Goal: Task Accomplishment & Management: Complete application form

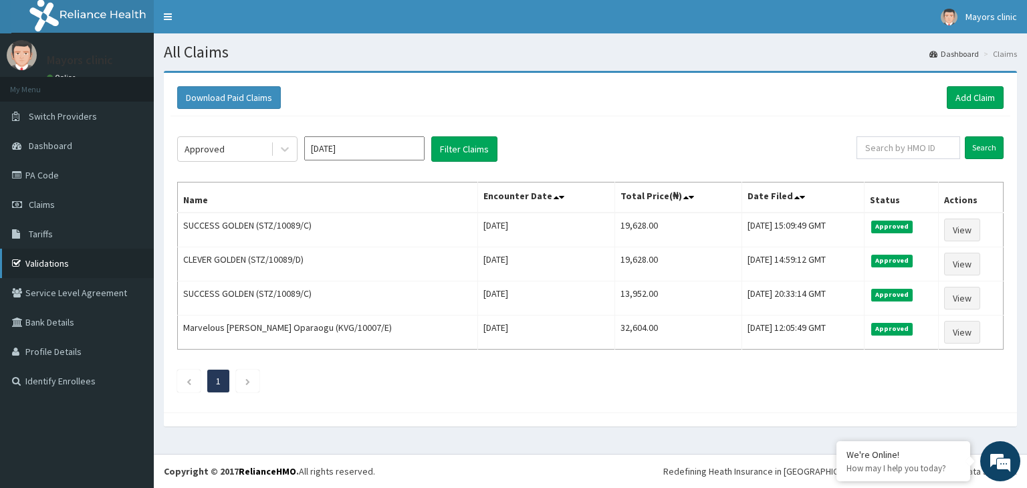
click at [59, 267] on link "Validations" at bounding box center [77, 263] width 154 height 29
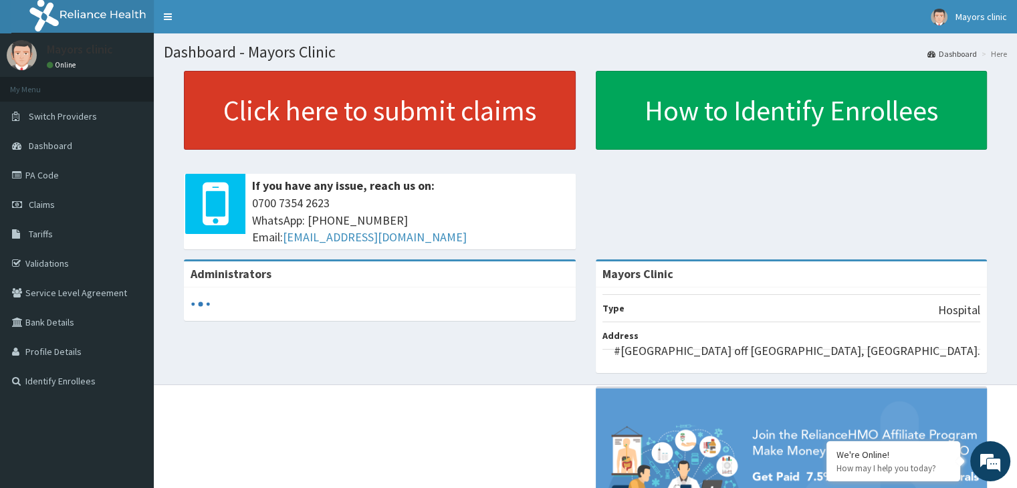
click at [346, 116] on link "Click here to submit claims" at bounding box center [380, 110] width 392 height 79
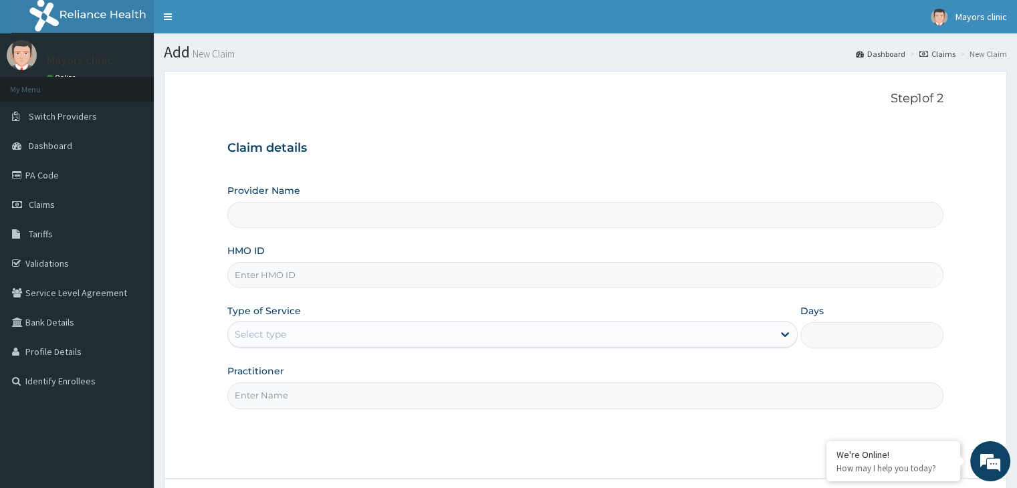
type input "Mayors Clinic"
click at [338, 283] on input "HMO ID" at bounding box center [584, 275] width 715 height 26
type input "MNX/10054/A"
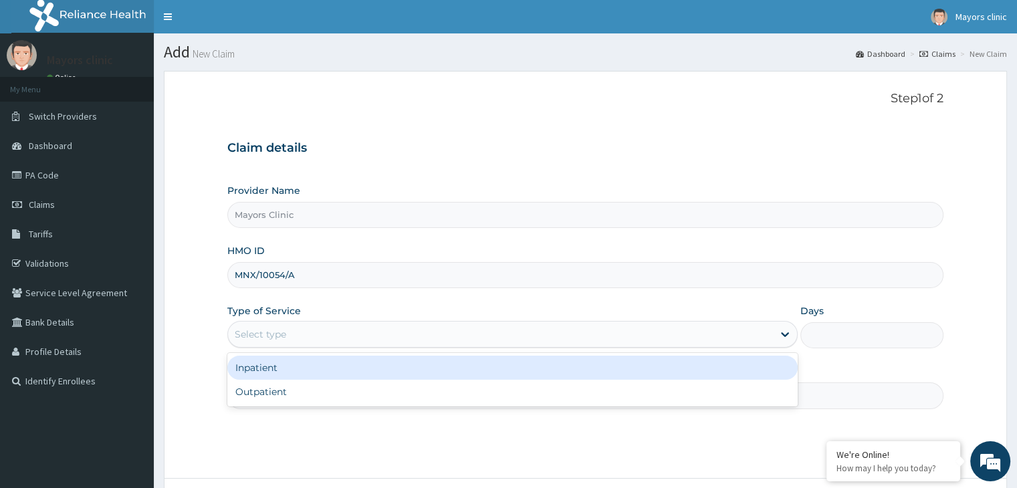
click at [315, 343] on div "Select type" at bounding box center [500, 334] width 545 height 21
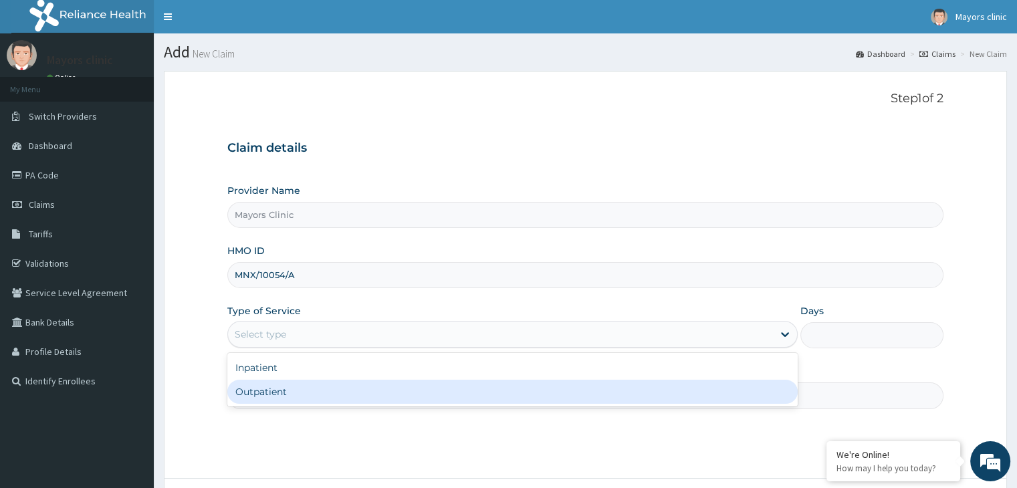
click at [278, 384] on div "Outpatient" at bounding box center [512, 392] width 570 height 24
type input "1"
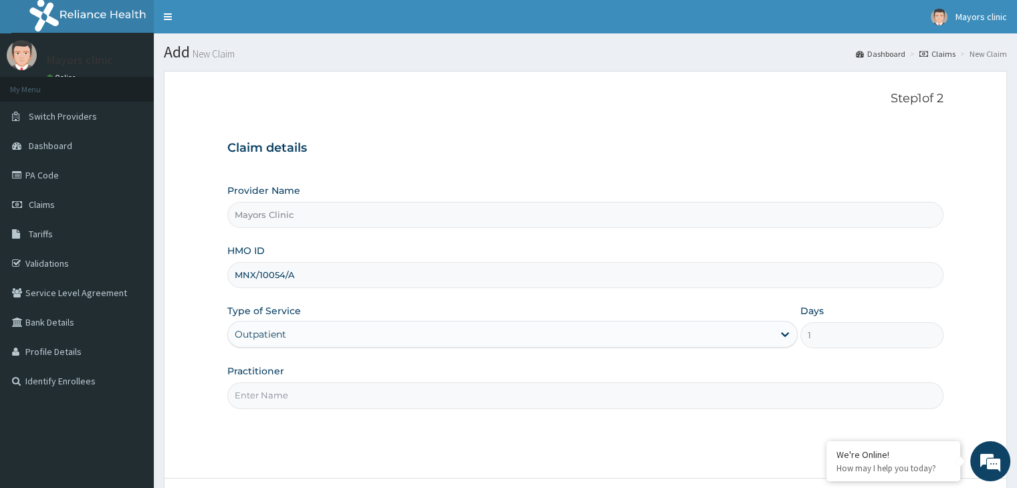
click at [281, 391] on input "Practitioner" at bounding box center [584, 395] width 715 height 26
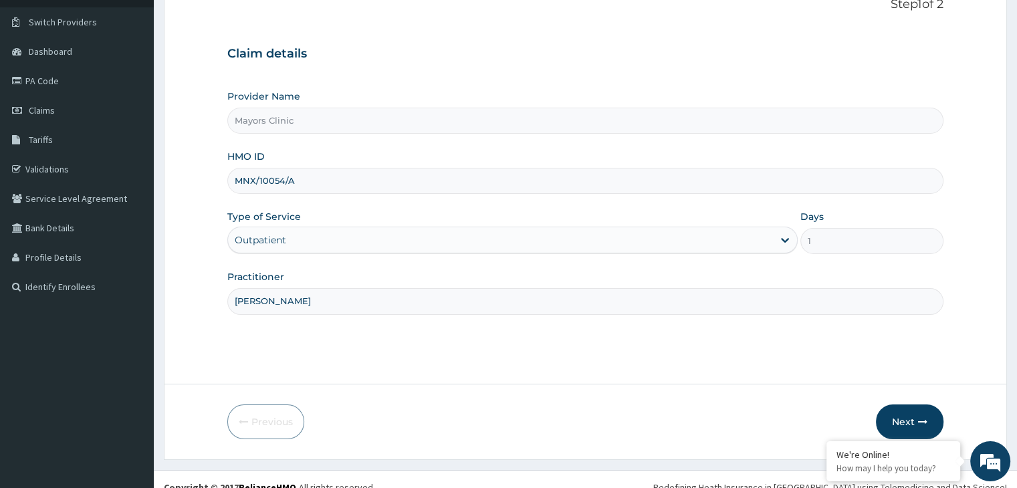
scroll to position [110, 0]
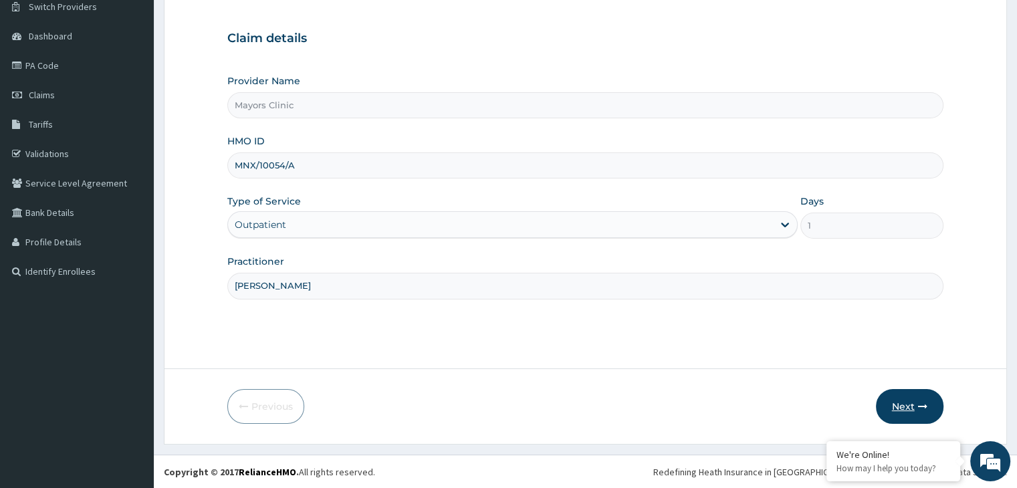
type input "DR ONUORAH REMIGIUS TOCHKWU"
click at [907, 401] on button "Next" at bounding box center [910, 406] width 68 height 35
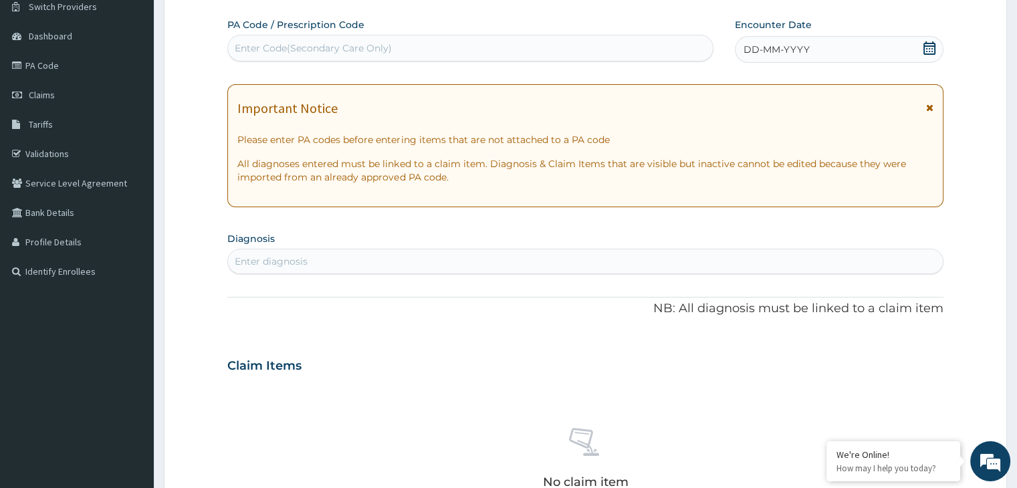
click at [835, 51] on div "DD-MM-YYYY" at bounding box center [839, 49] width 208 height 27
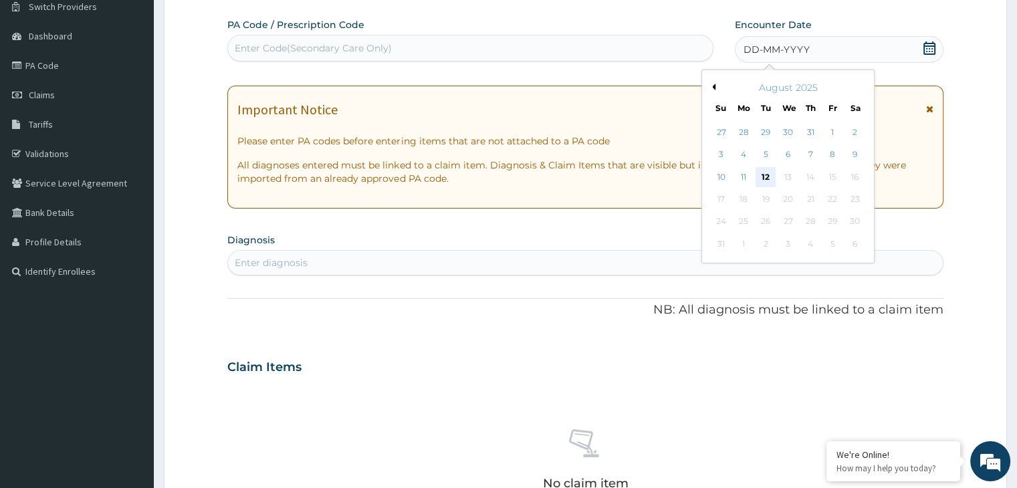
click at [767, 172] on div "12" at bounding box center [765, 177] width 20 height 20
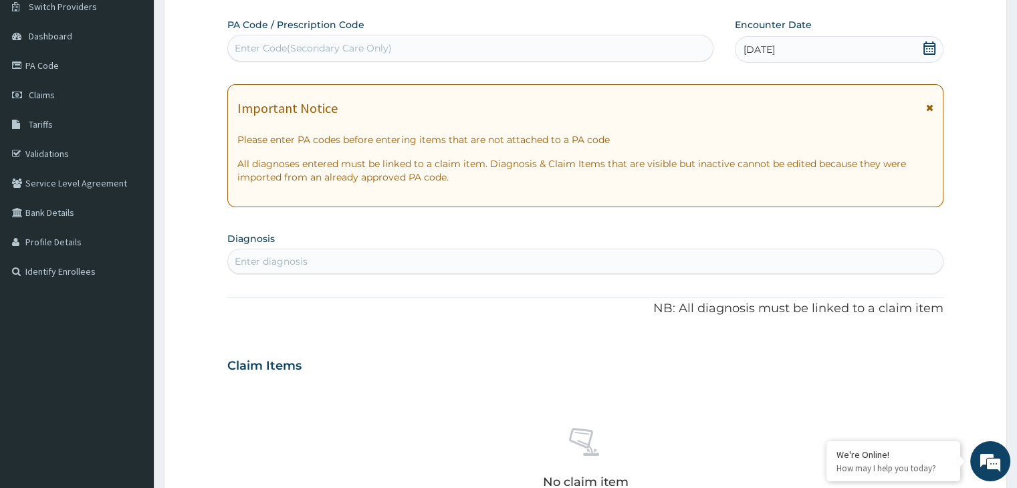
click at [372, 261] on div "Enter diagnosis" at bounding box center [585, 261] width 714 height 21
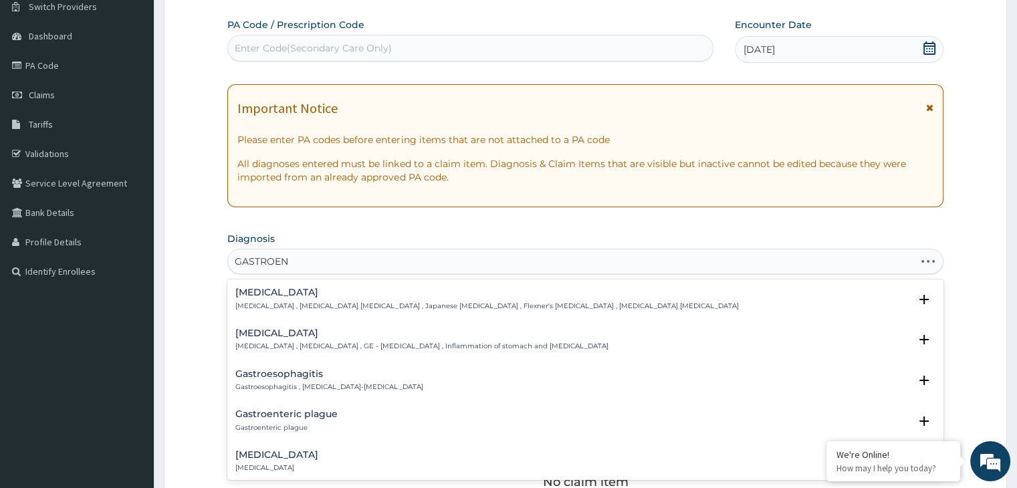
type input "GASTROENT"
click at [271, 345] on p "Gastroenteritis , Gastroenteropathy , GE - Gastroenteritis , Inflammation of st…" at bounding box center [421, 346] width 372 height 9
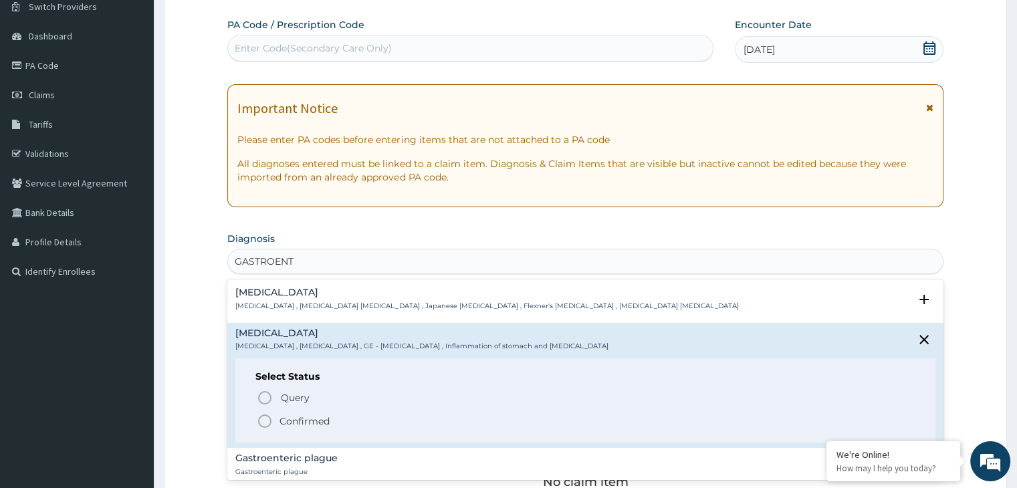
click at [265, 418] on icon "status option filled" at bounding box center [265, 421] width 16 height 16
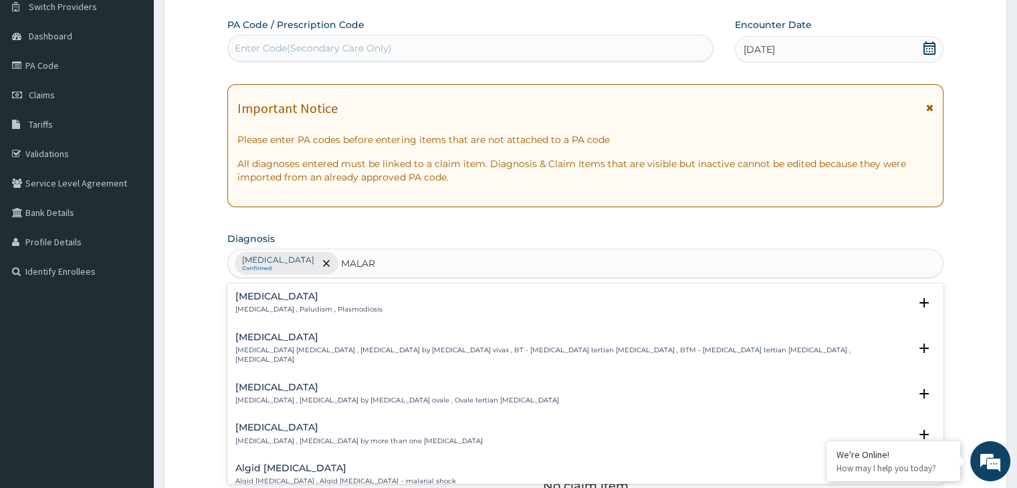
type input "MALARI"
click at [261, 307] on p "Malaria , Paludism , Plasmodiosis" at bounding box center [308, 309] width 147 height 9
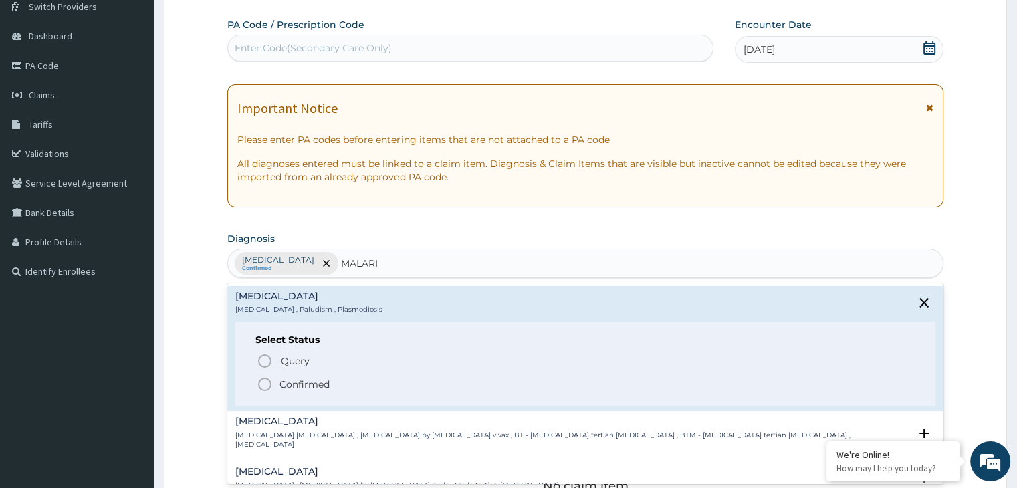
click at [264, 382] on icon "status option filled" at bounding box center [265, 384] width 16 height 16
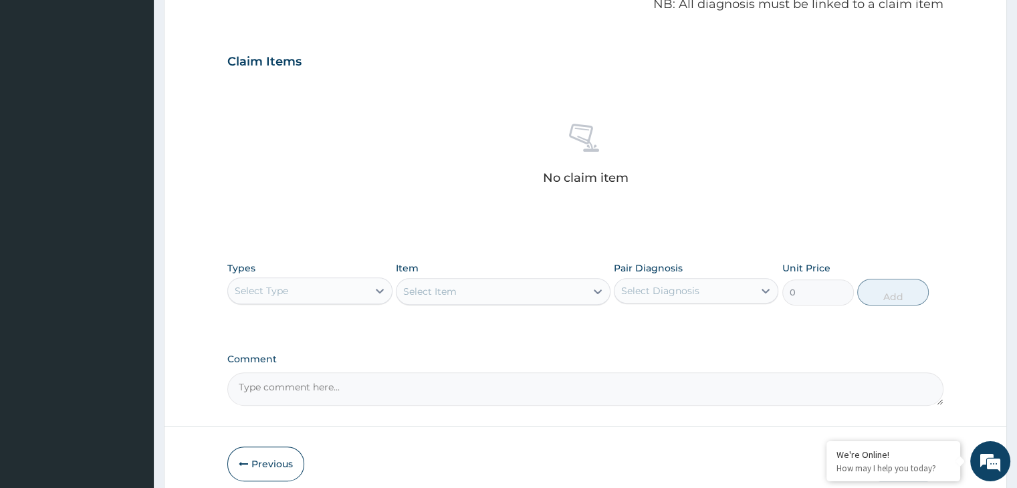
scroll to position [423, 0]
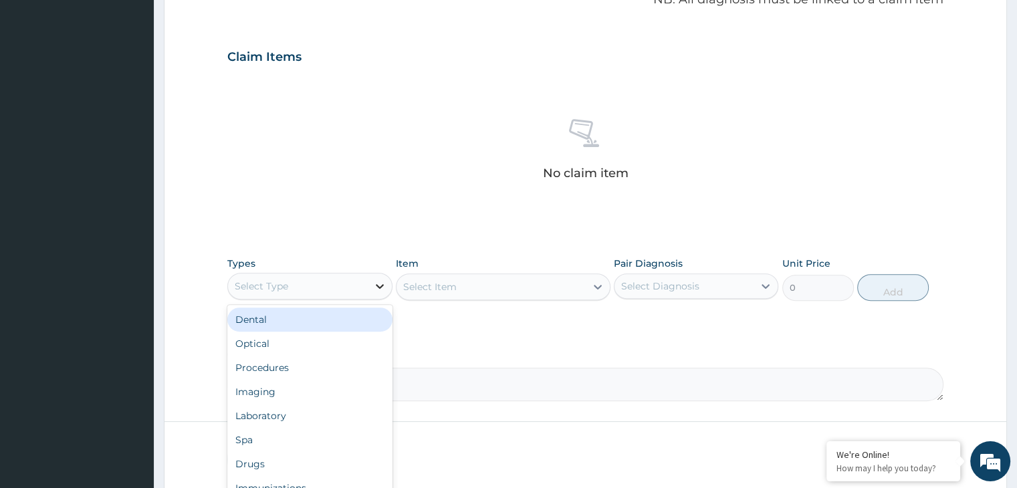
click at [380, 285] on icon at bounding box center [380, 286] width 8 height 5
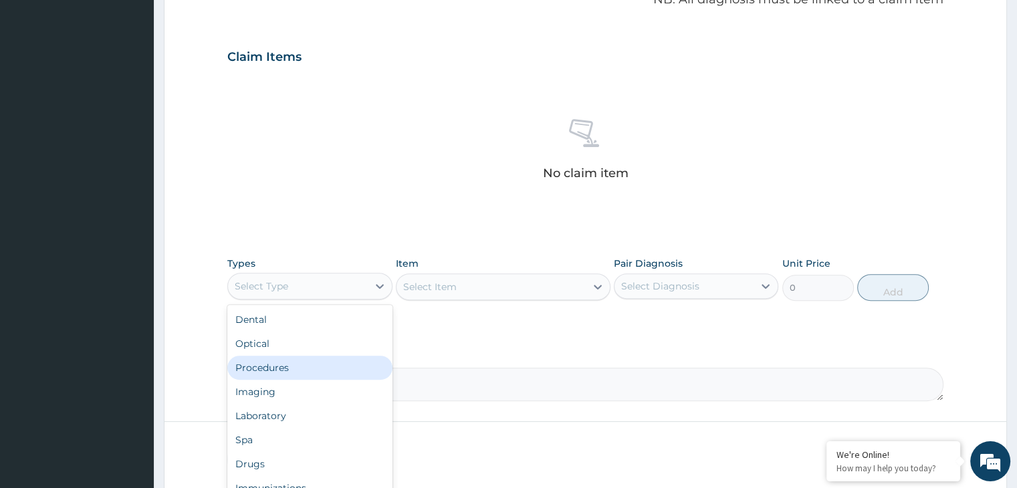
click at [285, 364] on div "Procedures" at bounding box center [309, 368] width 164 height 24
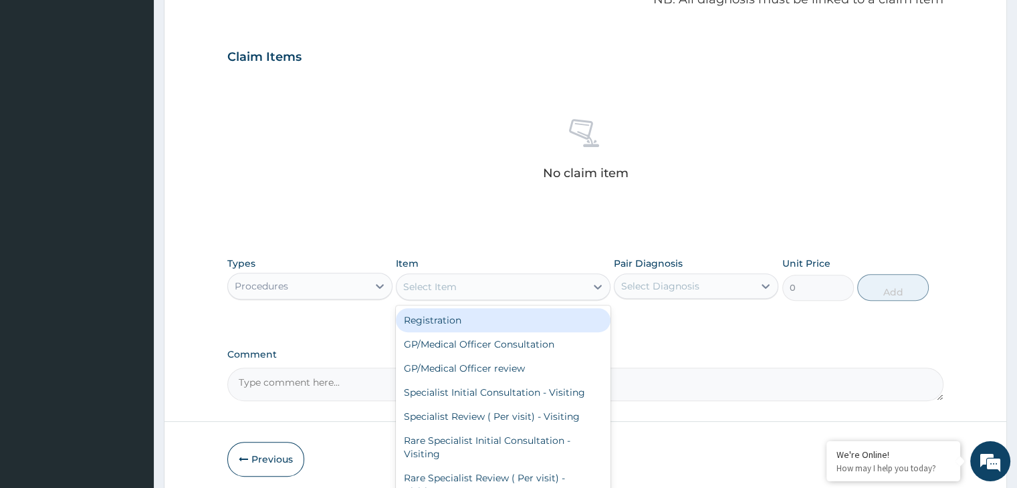
click at [546, 287] on div "Select Item" at bounding box center [490, 286] width 189 height 21
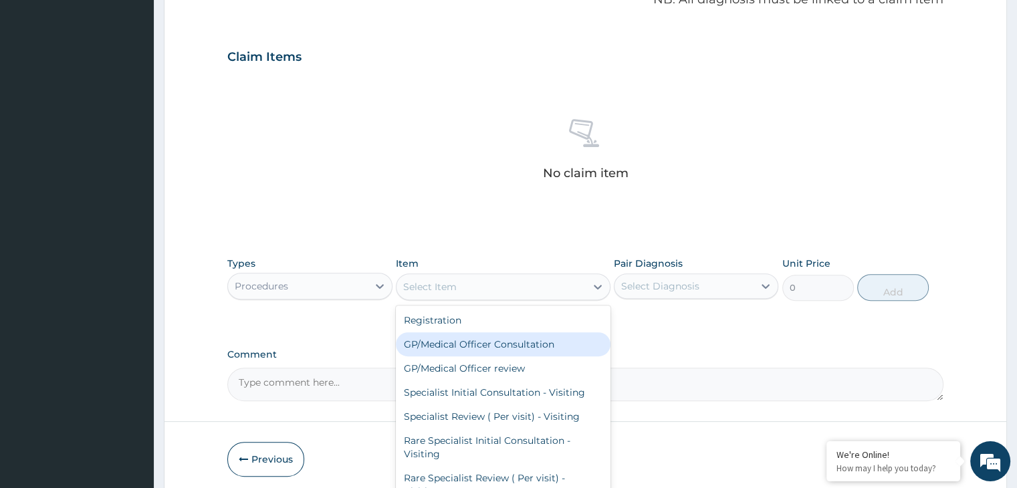
click at [481, 339] on div "GP/Medical Officer Consultation" at bounding box center [503, 344] width 215 height 24
type input "2000"
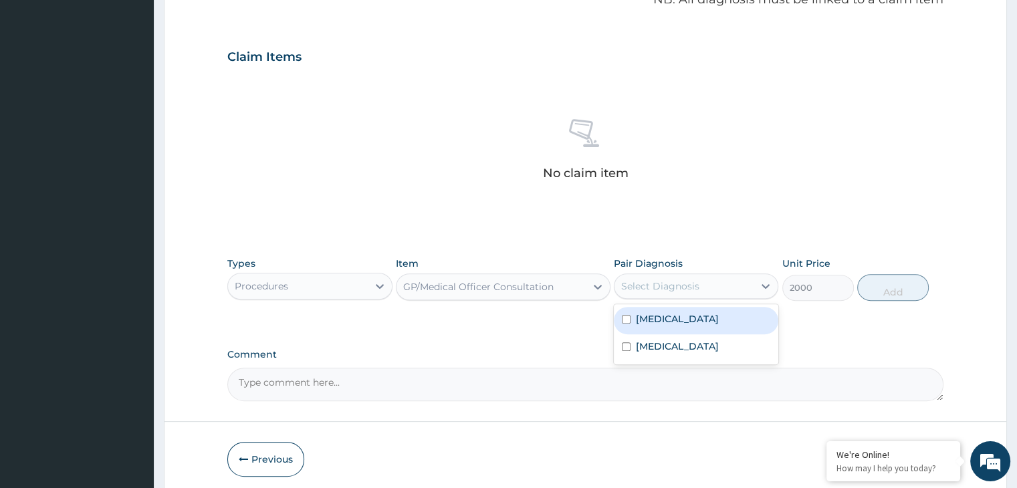
click at [701, 282] on div "Select Diagnosis" at bounding box center [683, 285] width 139 height 21
click at [661, 316] on label "Gastroenteritis" at bounding box center [677, 318] width 83 height 13
checkbox input "true"
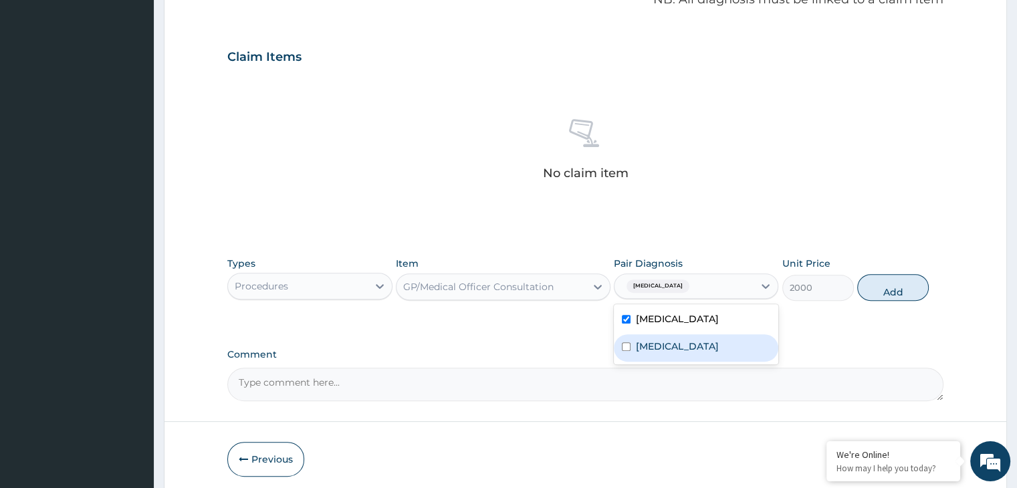
click at [636, 342] on label "Malaria" at bounding box center [677, 346] width 83 height 13
checkbox input "true"
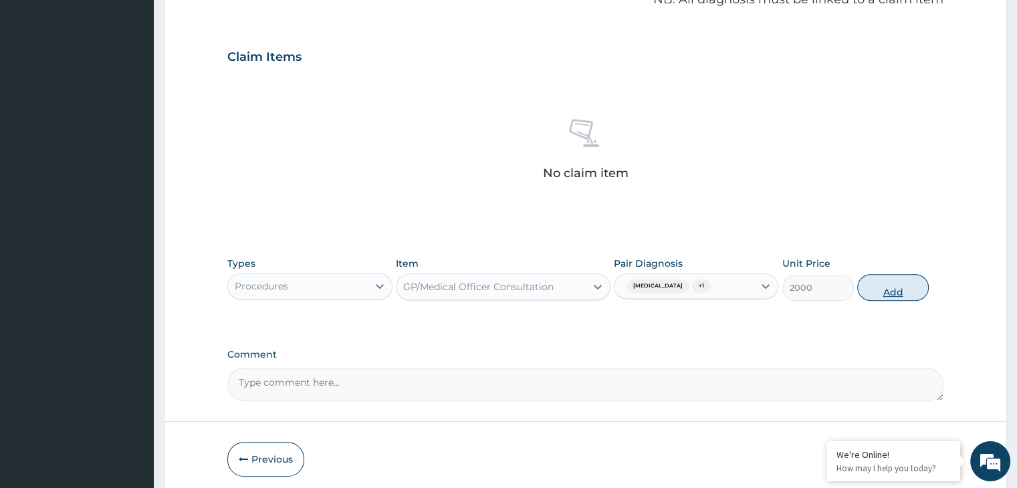
click at [901, 290] on button "Add" at bounding box center [893, 287] width 72 height 27
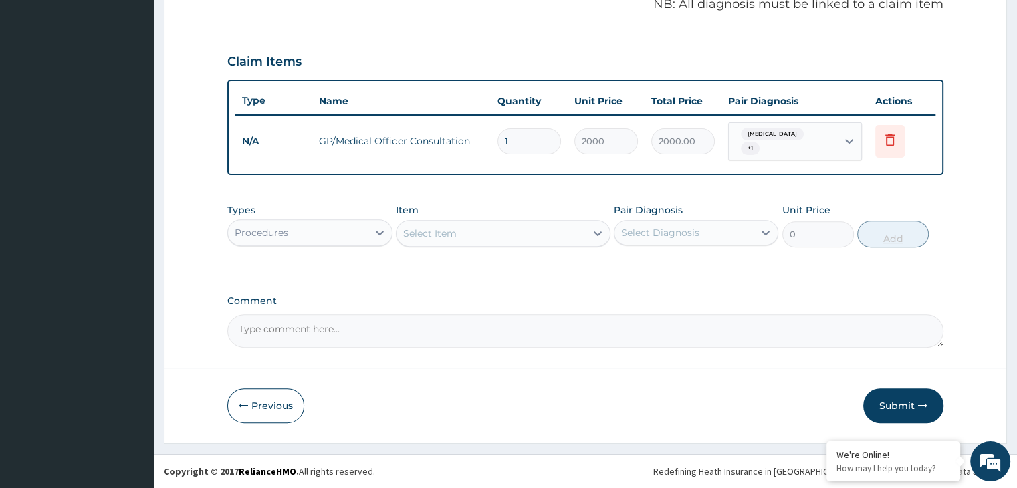
scroll to position [410, 0]
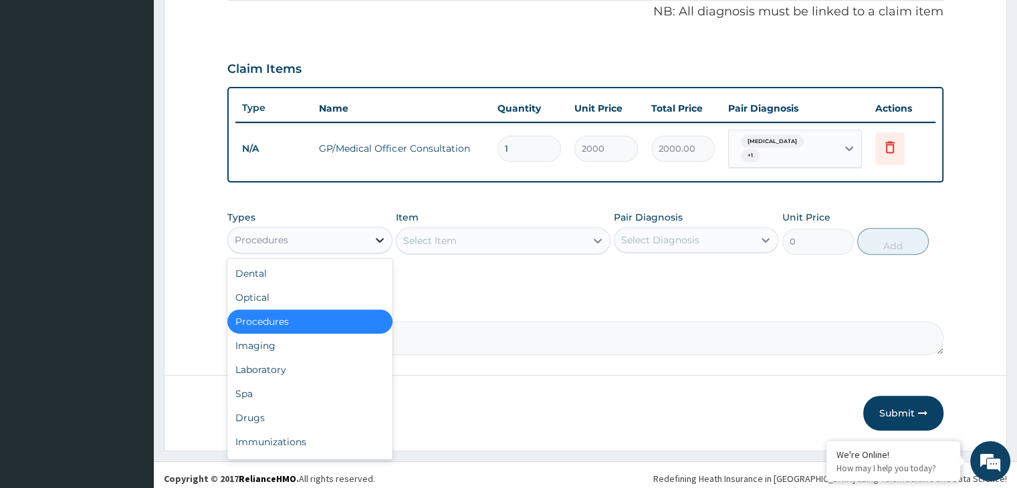
click at [377, 233] on icon at bounding box center [379, 239] width 13 height 13
click at [249, 358] on div "Laboratory" at bounding box center [309, 370] width 164 height 24
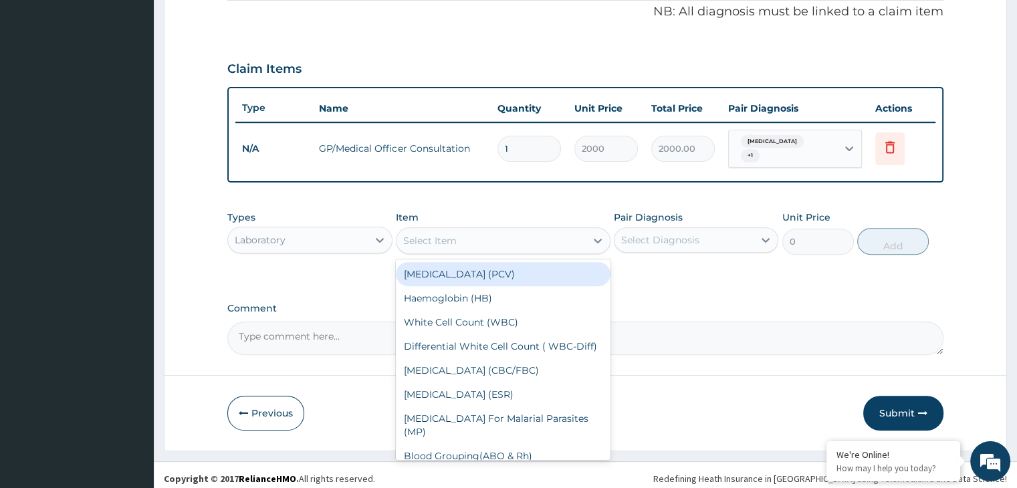
click at [540, 239] on div "Select Item" at bounding box center [490, 240] width 189 height 21
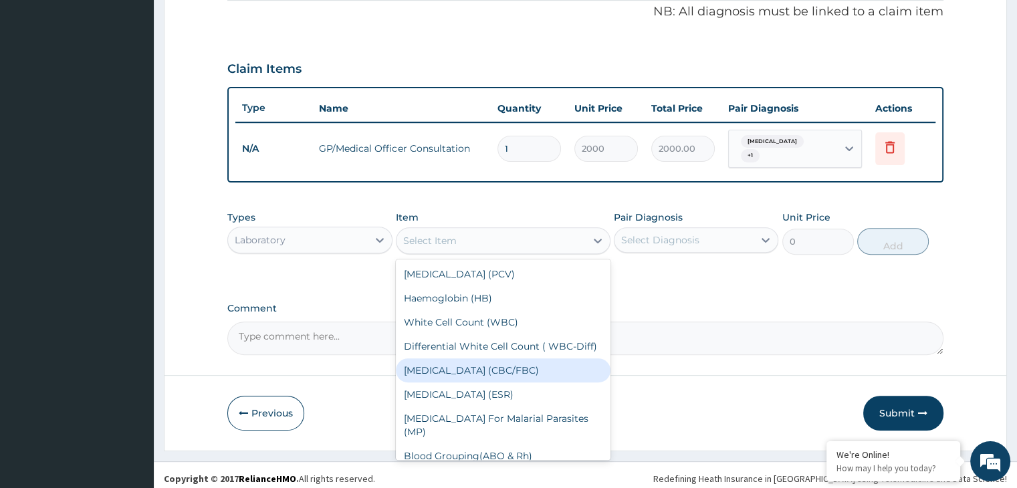
click at [471, 367] on div "Complete Blood Count (CBC/FBC)" at bounding box center [503, 370] width 215 height 24
type input "2000"
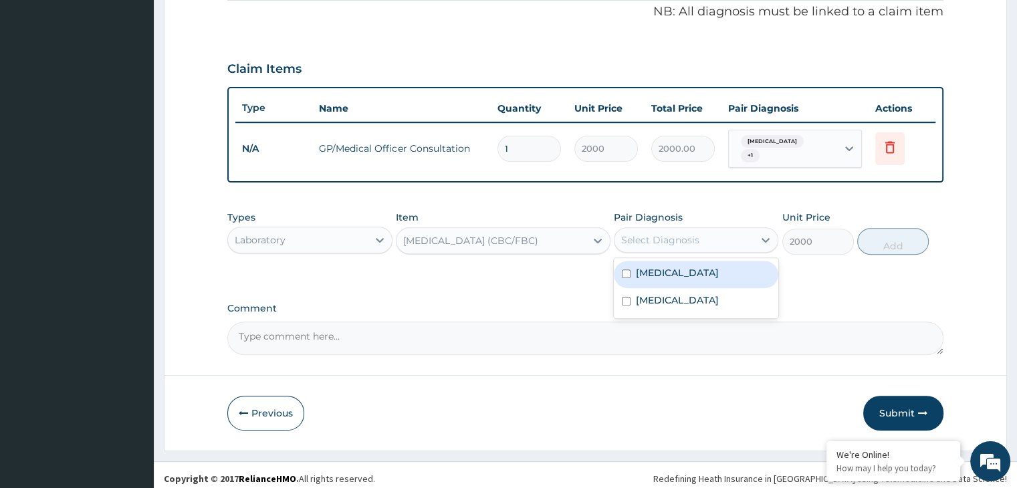
click at [736, 231] on div "Select Diagnosis" at bounding box center [683, 239] width 139 height 21
click at [670, 271] on label "Gastroenteritis" at bounding box center [677, 272] width 83 height 13
checkbox input "true"
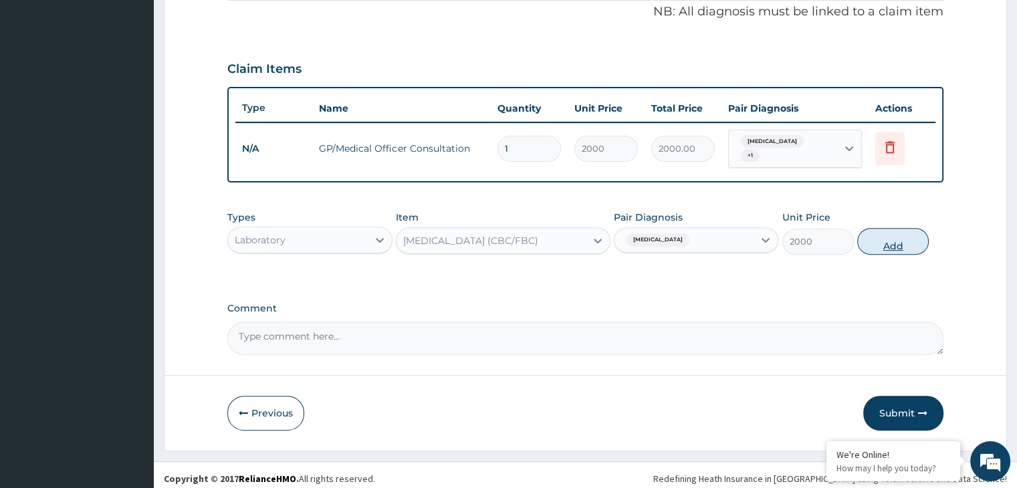
click at [889, 242] on button "Add" at bounding box center [893, 241] width 72 height 27
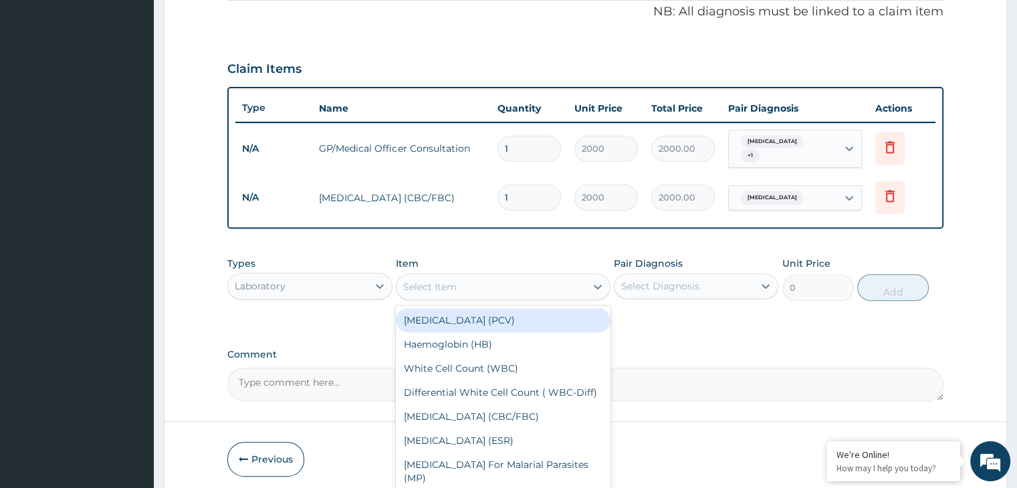
click at [489, 282] on div "Select Item" at bounding box center [490, 286] width 189 height 21
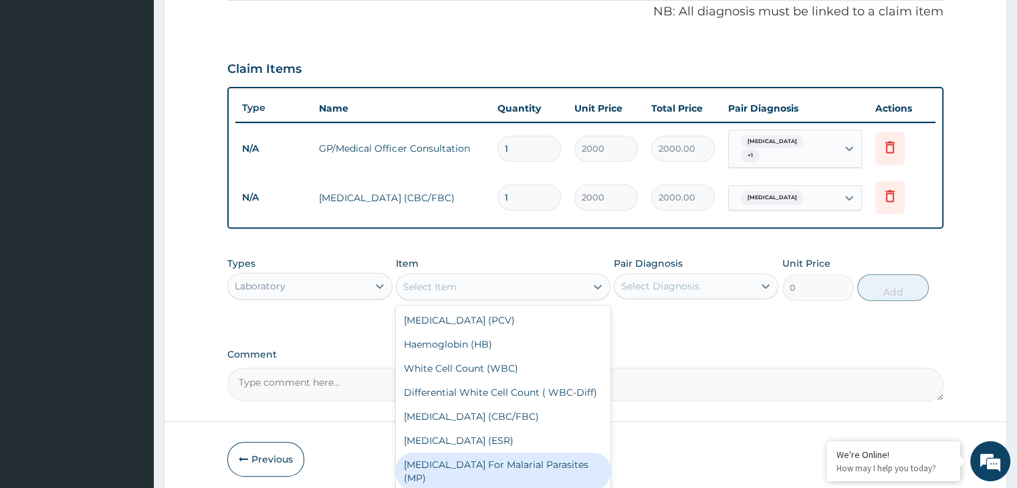
click at [440, 469] on div "Blood Film For Malarial Parasites (MP)" at bounding box center [503, 471] width 215 height 37
type input "1000"
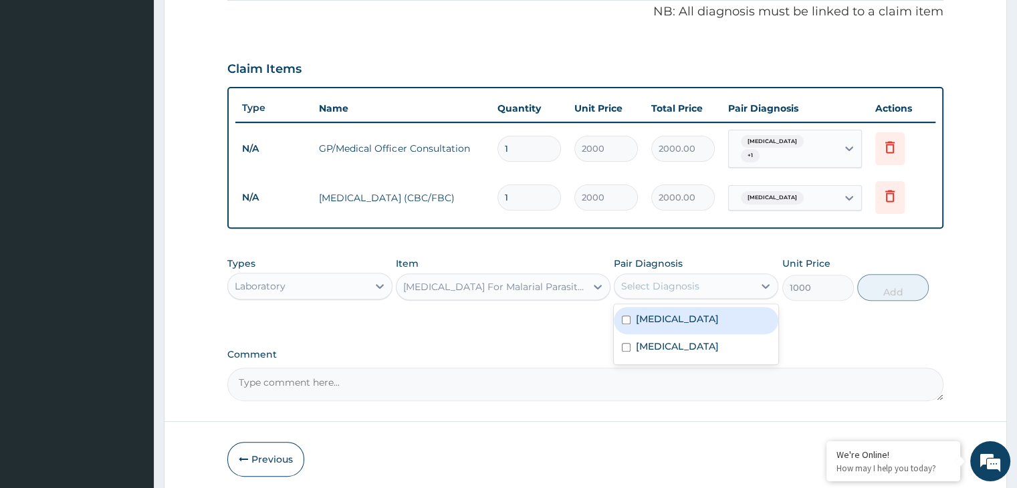
click at [717, 279] on div "Select Diagnosis" at bounding box center [683, 285] width 139 height 21
click at [630, 343] on input "checkbox" at bounding box center [626, 347] width 9 height 9
checkbox input "true"
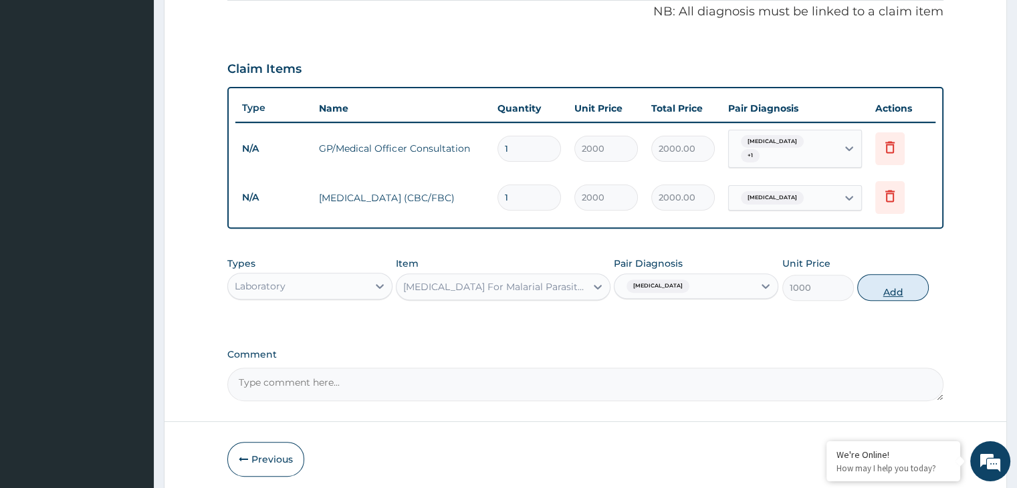
click at [901, 281] on button "Add" at bounding box center [893, 287] width 72 height 27
type input "0"
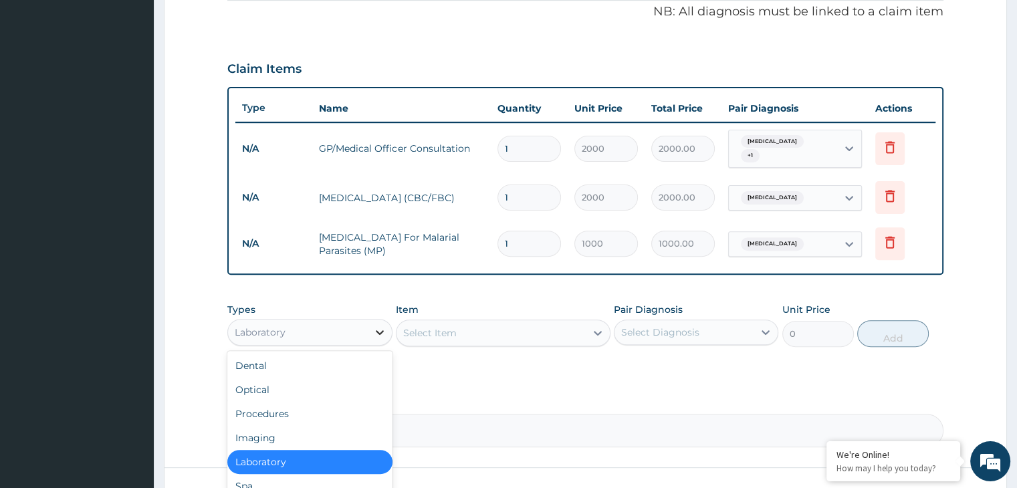
click at [372, 324] on div at bounding box center [380, 332] width 24 height 24
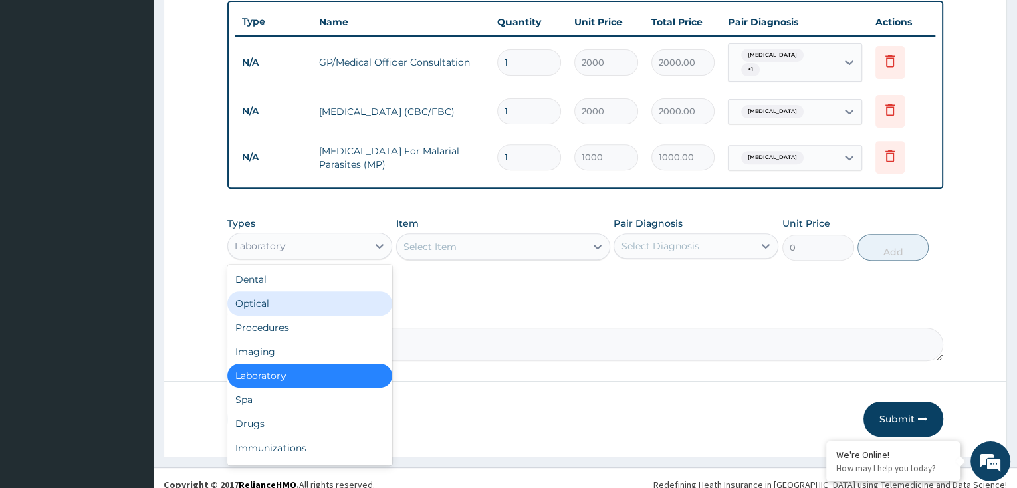
scroll to position [503, 0]
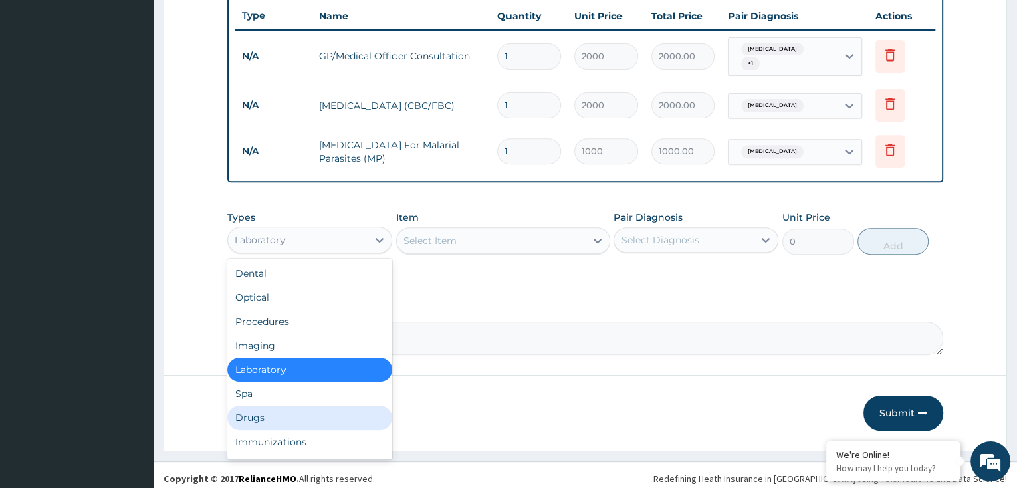
click at [258, 411] on div "Drugs" at bounding box center [309, 418] width 164 height 24
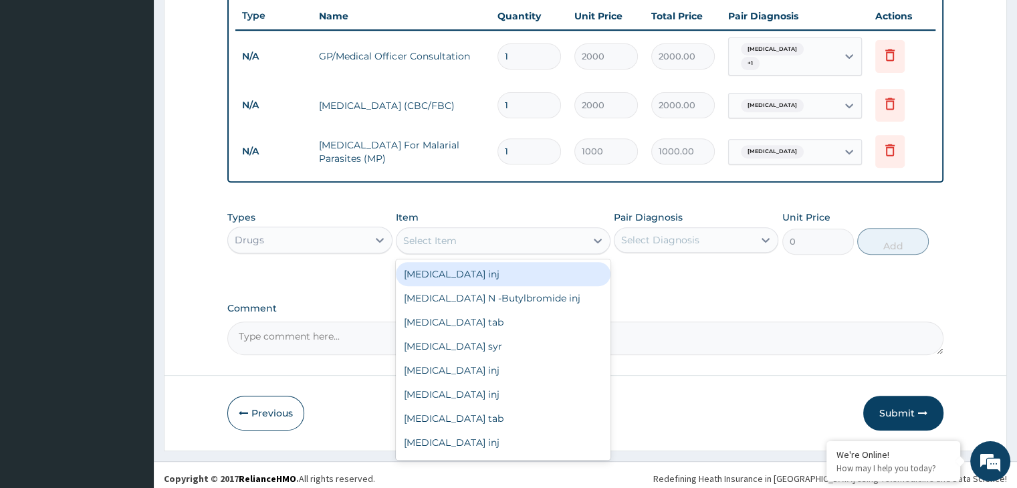
click at [501, 233] on div "Select Item" at bounding box center [490, 240] width 189 height 21
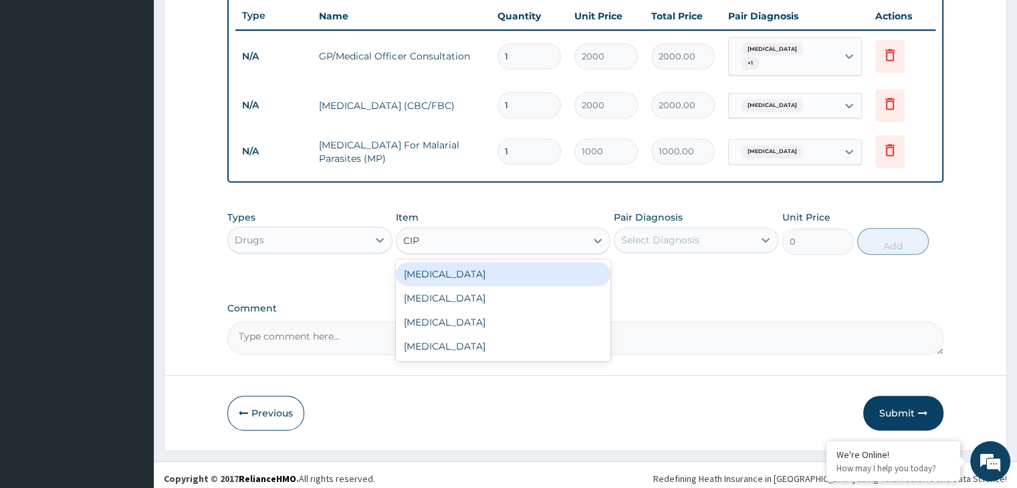
type input "CIPR"
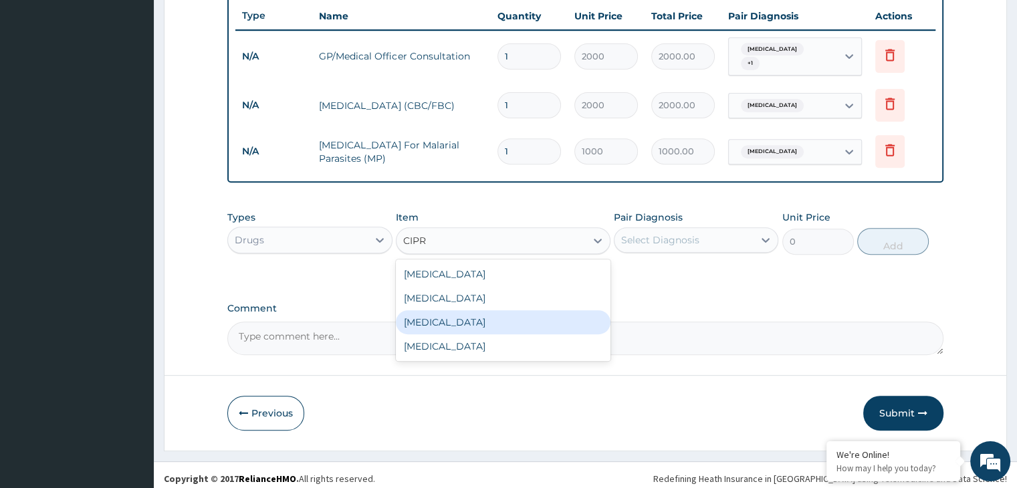
click at [451, 316] on div "Ciprofloxacin" at bounding box center [503, 322] width 215 height 24
type input "288"
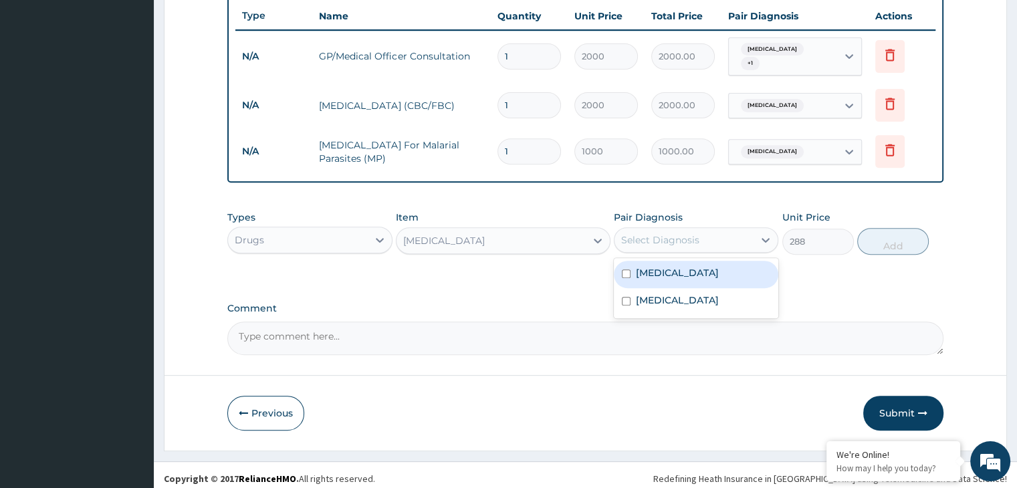
click at [701, 231] on div "Select Diagnosis" at bounding box center [683, 239] width 139 height 21
click at [665, 266] on label "Gastroenteritis" at bounding box center [677, 272] width 83 height 13
checkbox input "true"
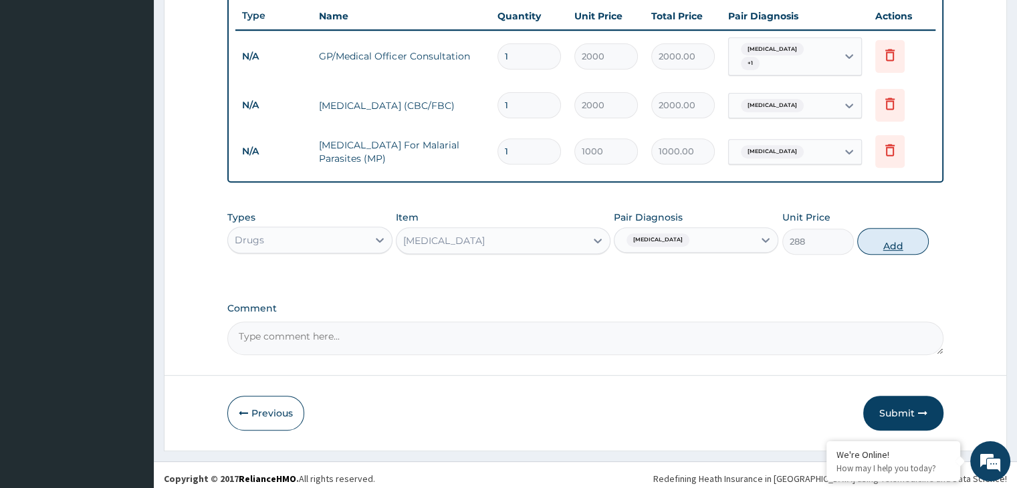
click at [881, 237] on button "Add" at bounding box center [893, 241] width 72 height 27
type input "0"
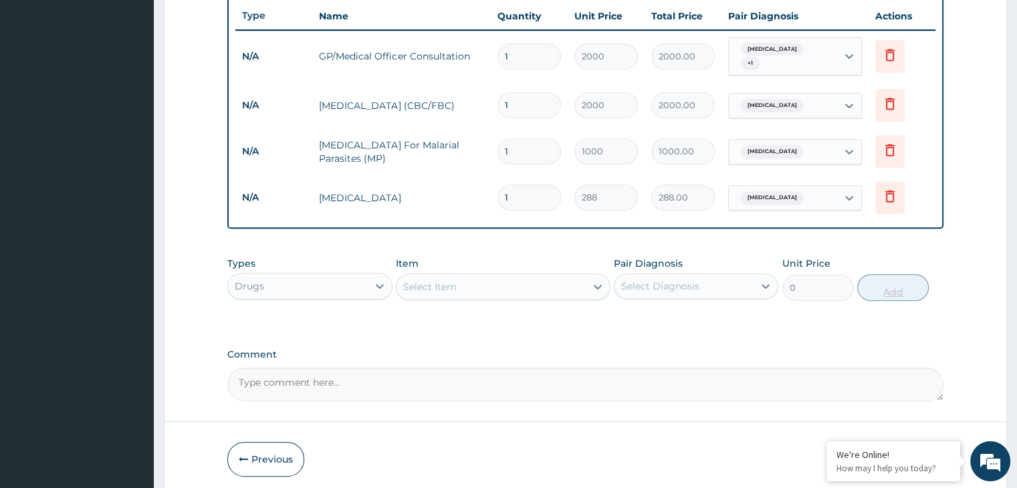
type input "0.00"
type input "2"
type input "576.00"
type input "20"
type input "5760.00"
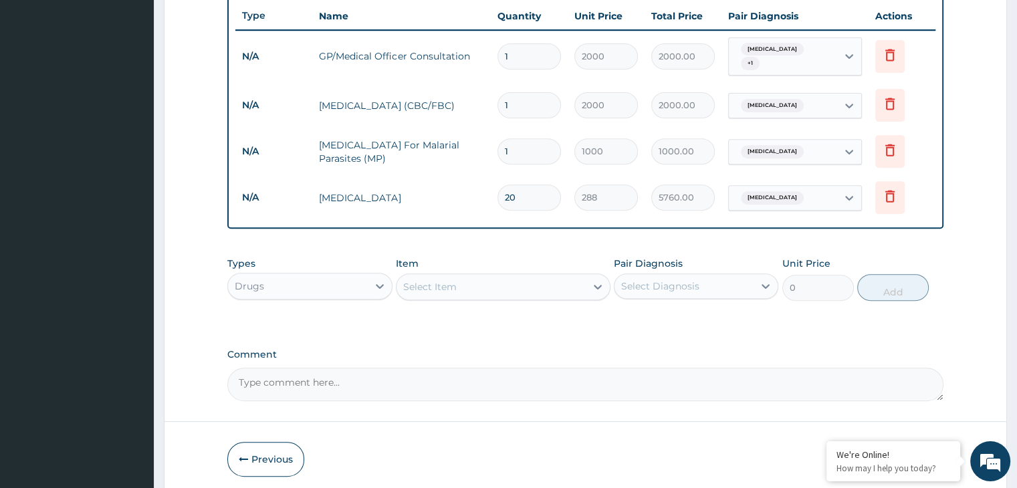
type input "20"
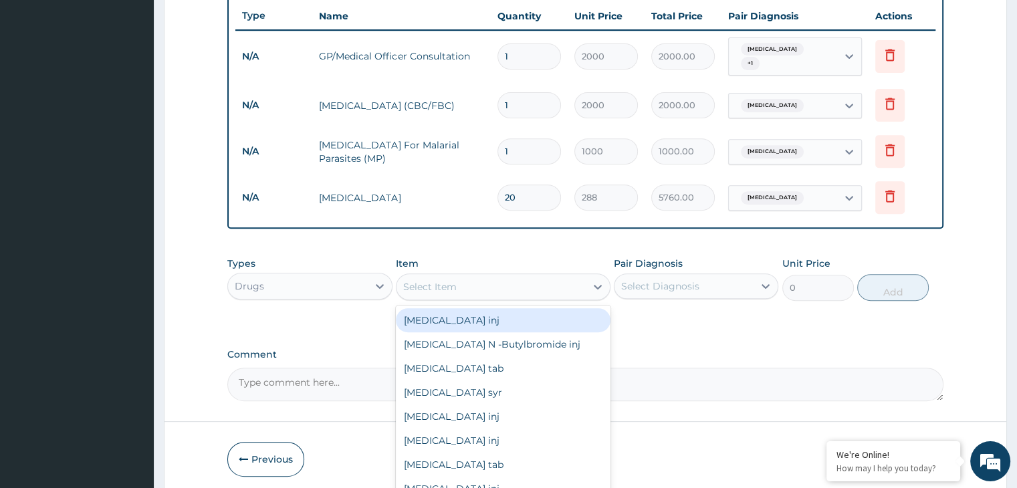
click at [503, 276] on div "Select Item" at bounding box center [490, 286] width 189 height 21
type input "METR"
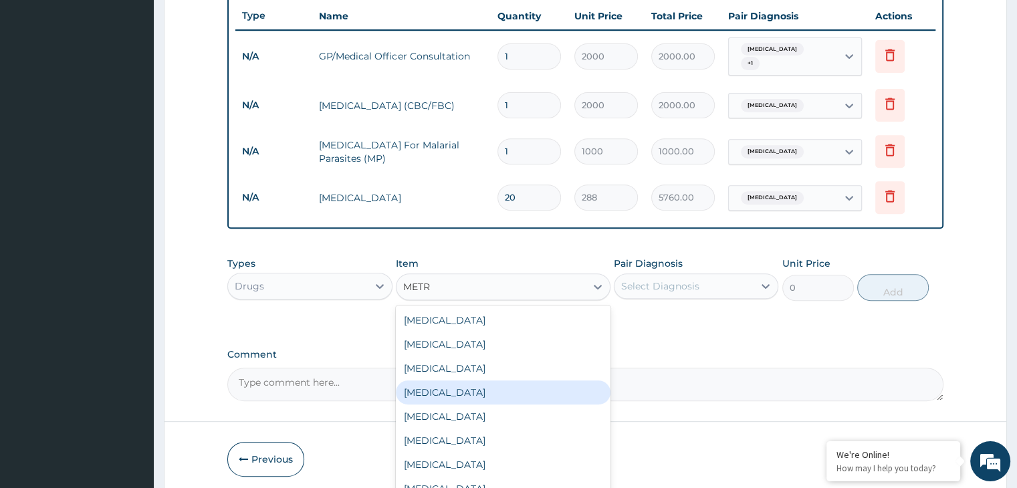
click at [465, 385] on div "Metronidazole" at bounding box center [503, 392] width 215 height 24
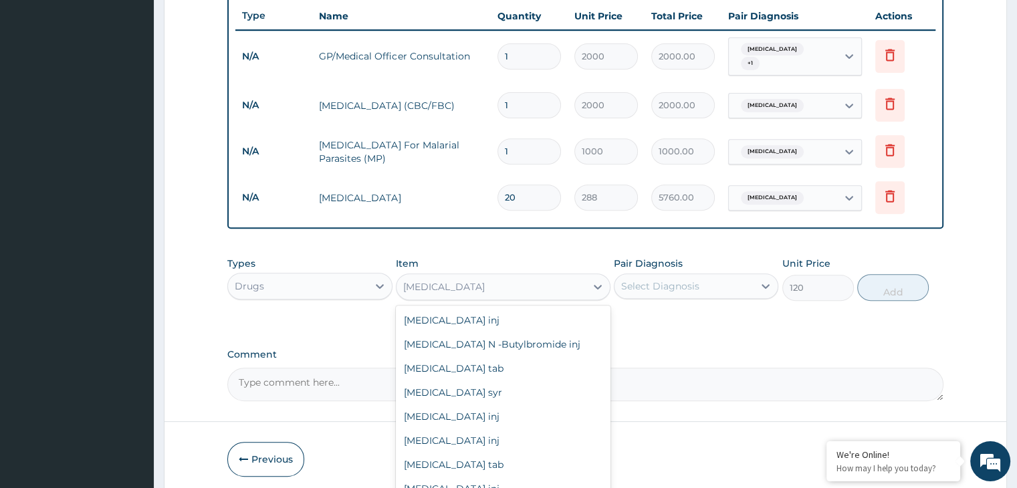
click at [490, 277] on div "Metronidazole" at bounding box center [490, 286] width 189 height 21
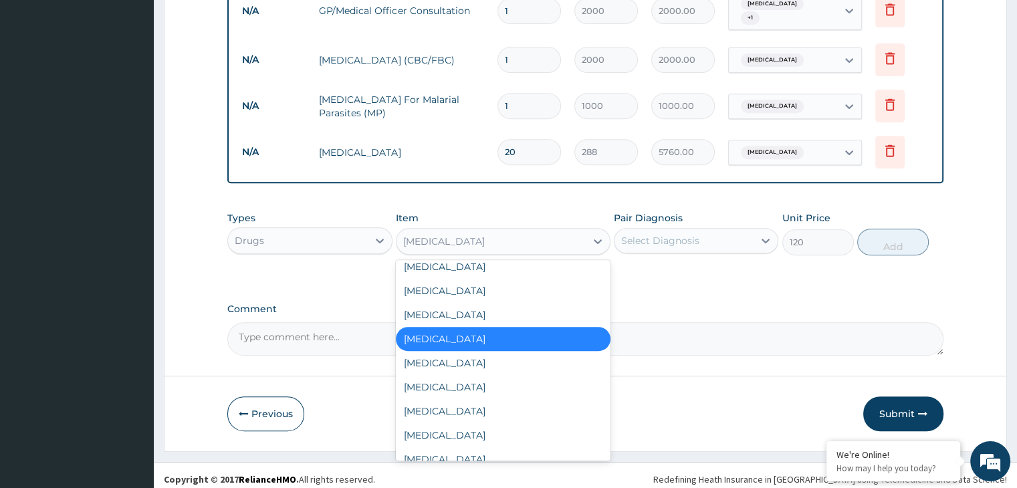
scroll to position [1952, 0]
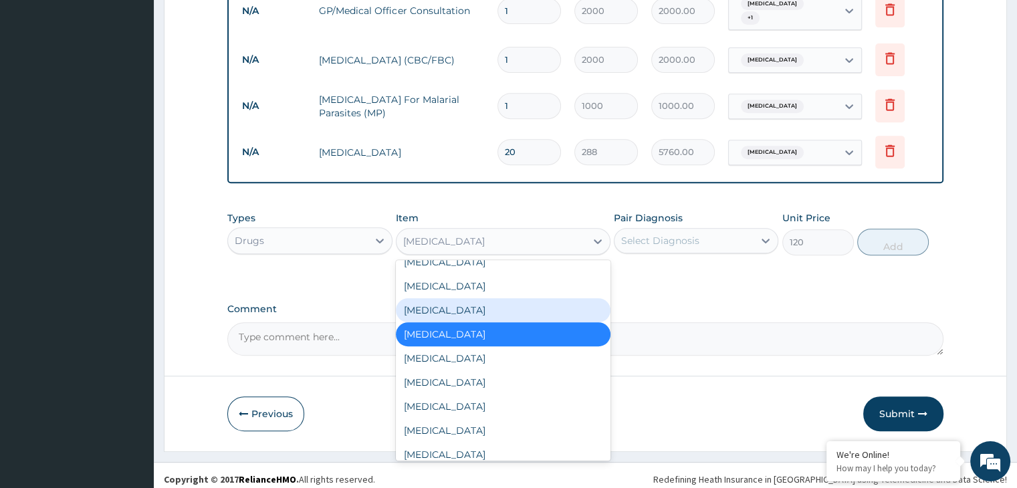
click at [453, 302] on div "Metronidazole" at bounding box center [503, 310] width 215 height 24
type input "240"
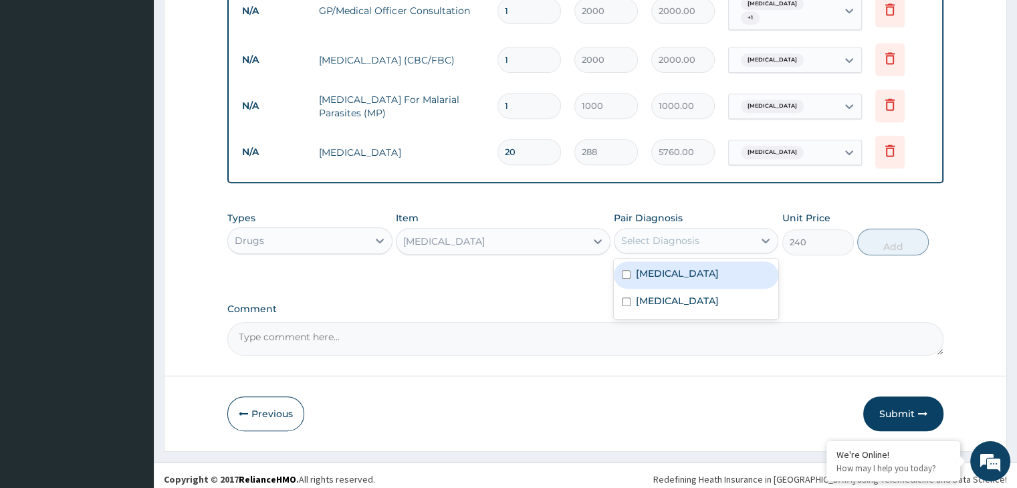
click at [677, 234] on div "Select Diagnosis" at bounding box center [660, 240] width 78 height 13
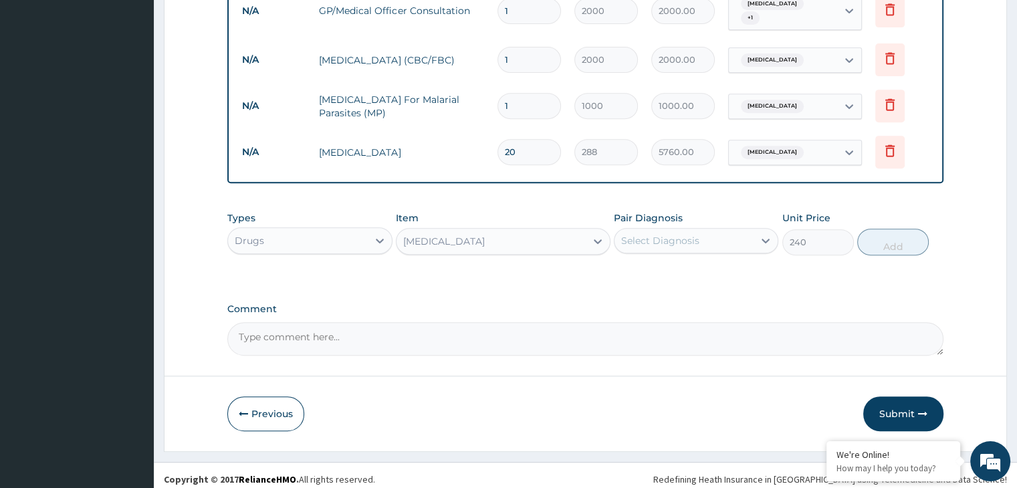
drag, startPoint x: 677, startPoint y: 231, endPoint x: 661, endPoint y: 229, distance: 16.2
click at [661, 234] on div "Select Diagnosis" at bounding box center [660, 240] width 78 height 13
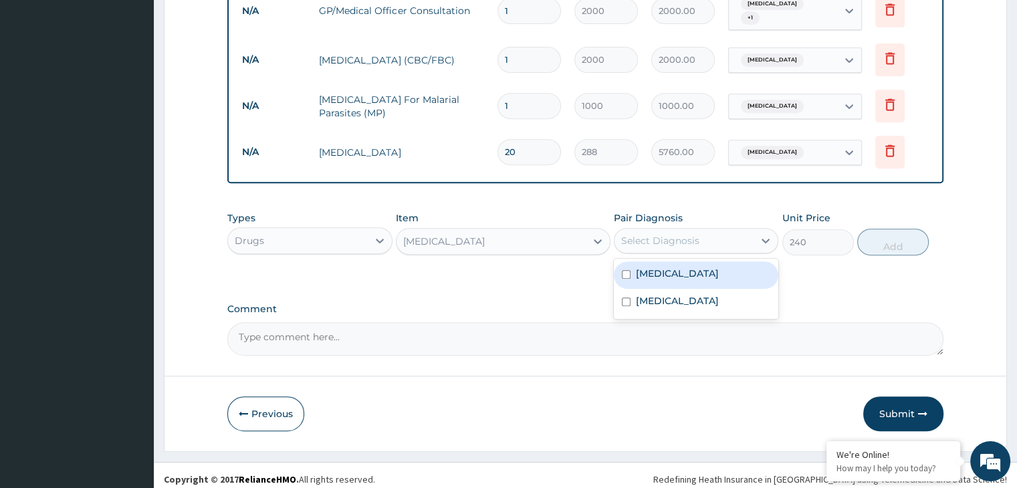
drag, startPoint x: 661, startPoint y: 229, endPoint x: 626, endPoint y: 264, distance: 49.2
click at [626, 253] on div "option Gastroenteritis, selected. option Gastroenteritis focused, 1 of 2. 2 res…" at bounding box center [696, 240] width 164 height 25
click at [626, 270] on input "checkbox" at bounding box center [626, 274] width 9 height 9
checkbox input "true"
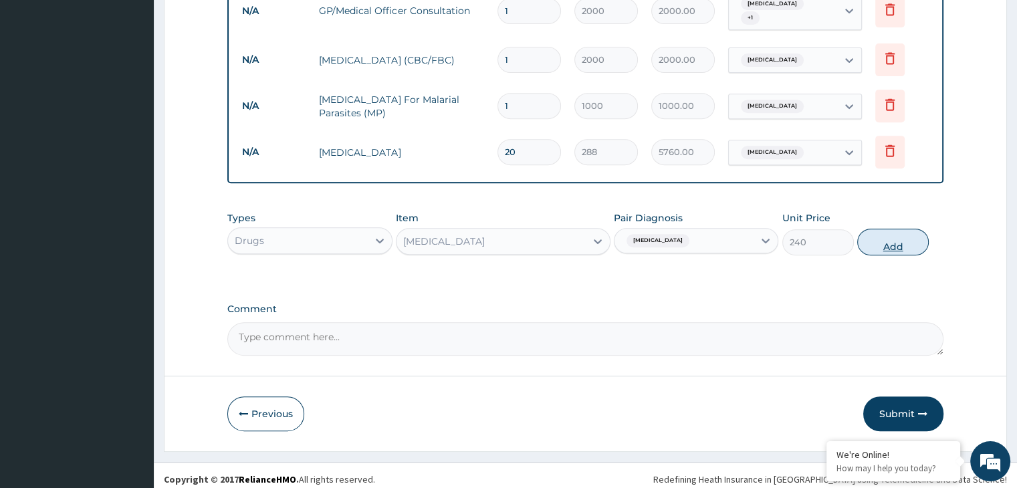
click at [883, 241] on button "Add" at bounding box center [893, 242] width 72 height 27
type input "0"
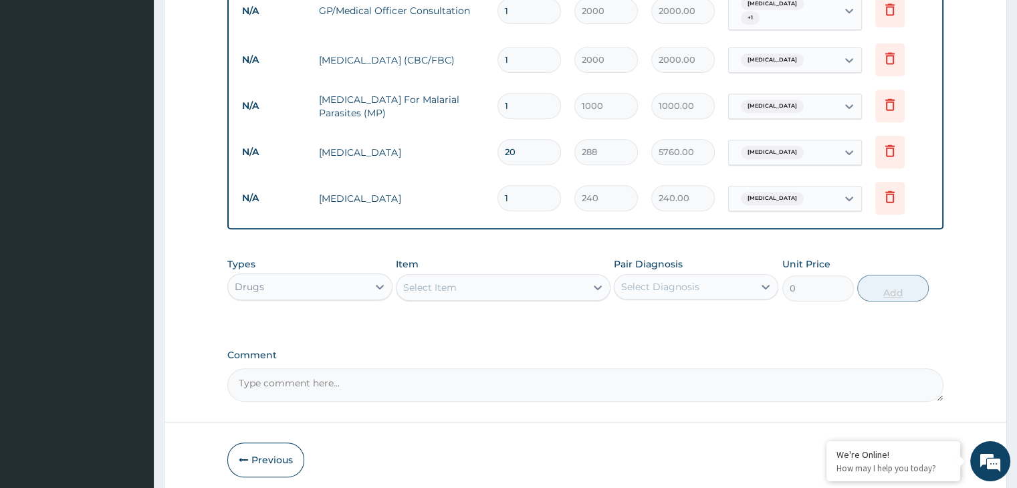
type input "14"
type input "3360.00"
type input "14"
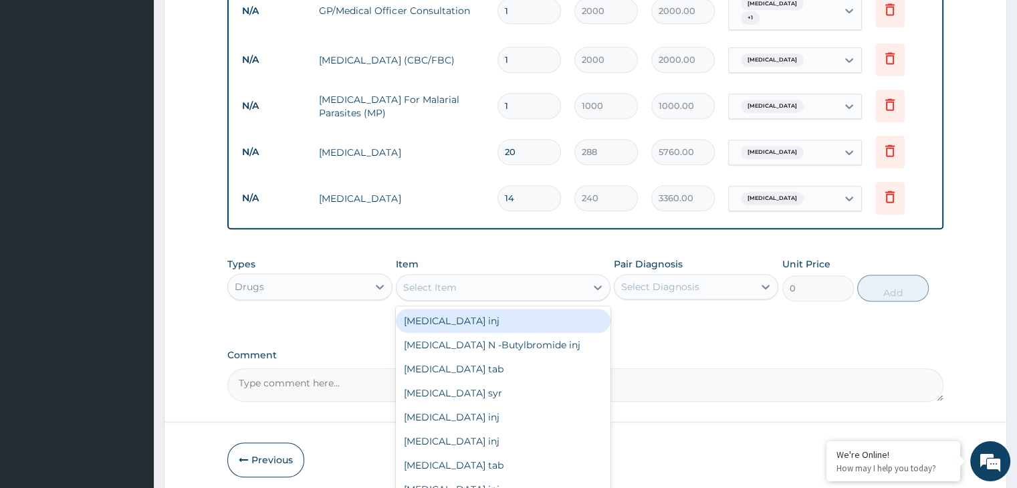
click at [470, 286] on div "Select Item" at bounding box center [490, 287] width 189 height 21
type input "ART"
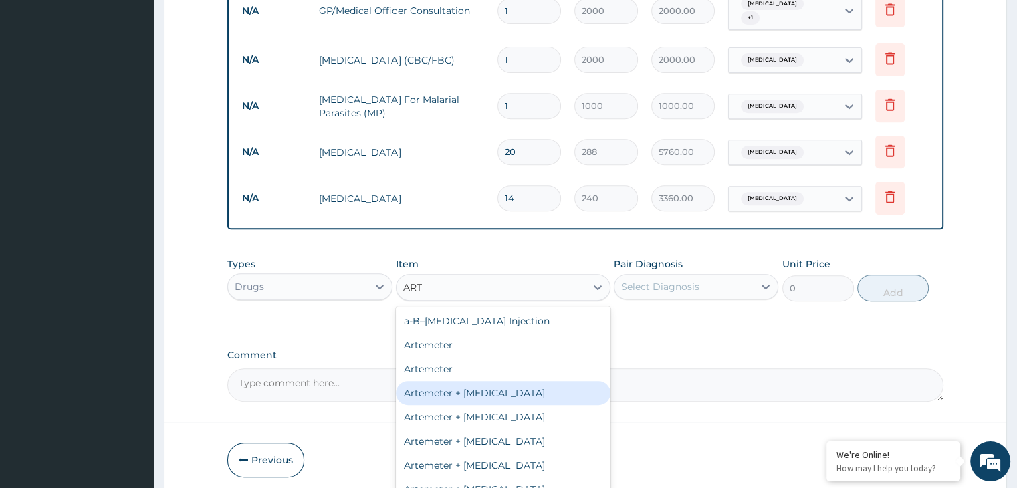
click at [497, 390] on div "Artemeter + Lumefantrine" at bounding box center [503, 393] width 215 height 24
type input "900"
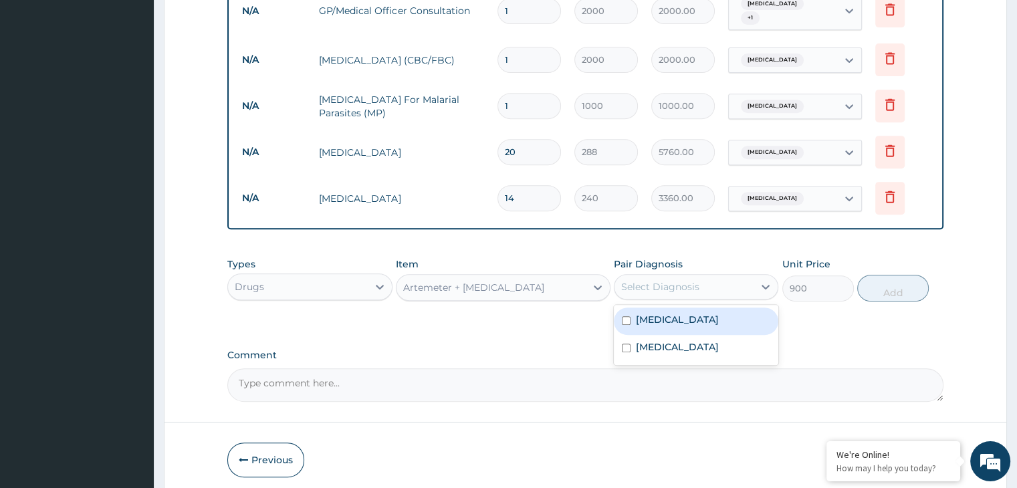
click at [683, 281] on div "Select Diagnosis" at bounding box center [660, 286] width 78 height 13
click at [648, 340] on label "Malaria" at bounding box center [677, 346] width 83 height 13
checkbox input "true"
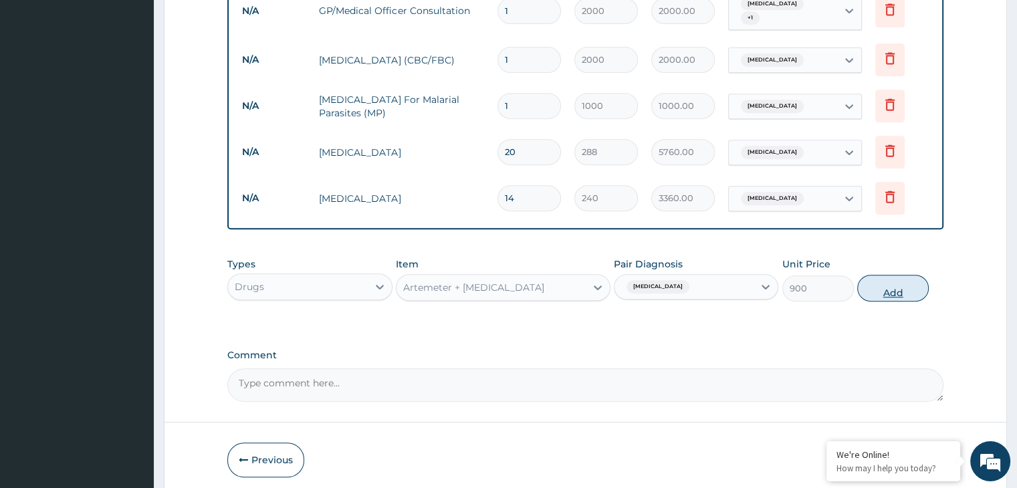
click at [907, 280] on button "Add" at bounding box center [893, 288] width 72 height 27
type input "0"
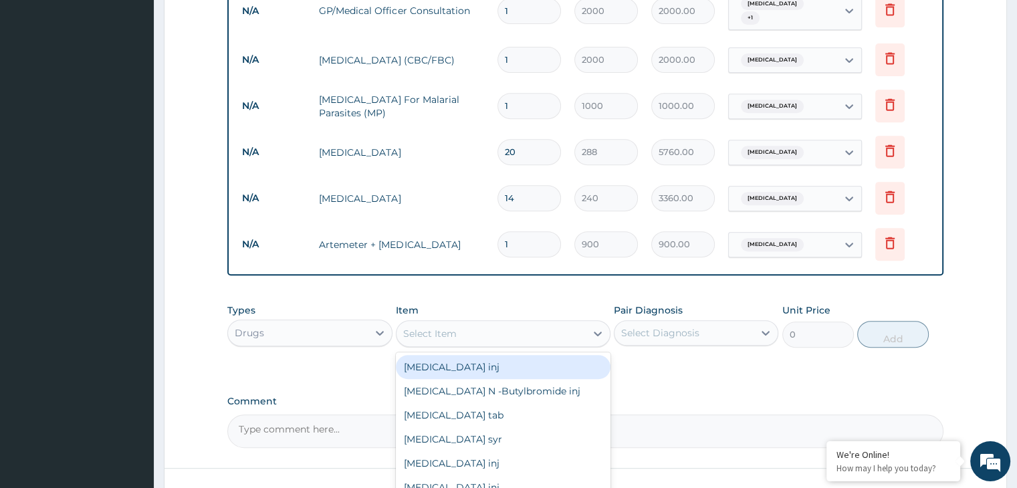
click at [454, 329] on div "Select Item" at bounding box center [429, 333] width 53 height 13
type input "PAR"
click at [500, 361] on div "Paracetamol tab" at bounding box center [503, 367] width 215 height 24
type input "6"
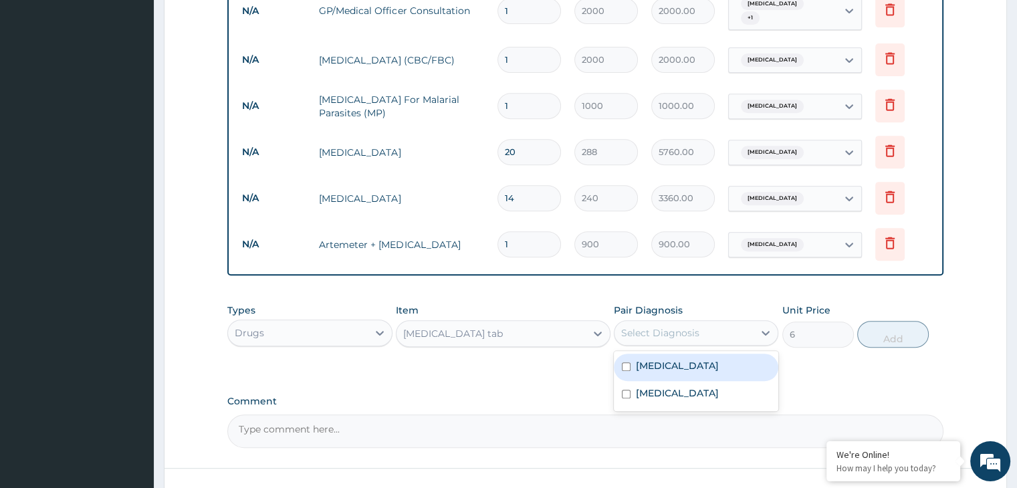
click at [697, 326] on div "Select Diagnosis" at bounding box center [660, 332] width 78 height 13
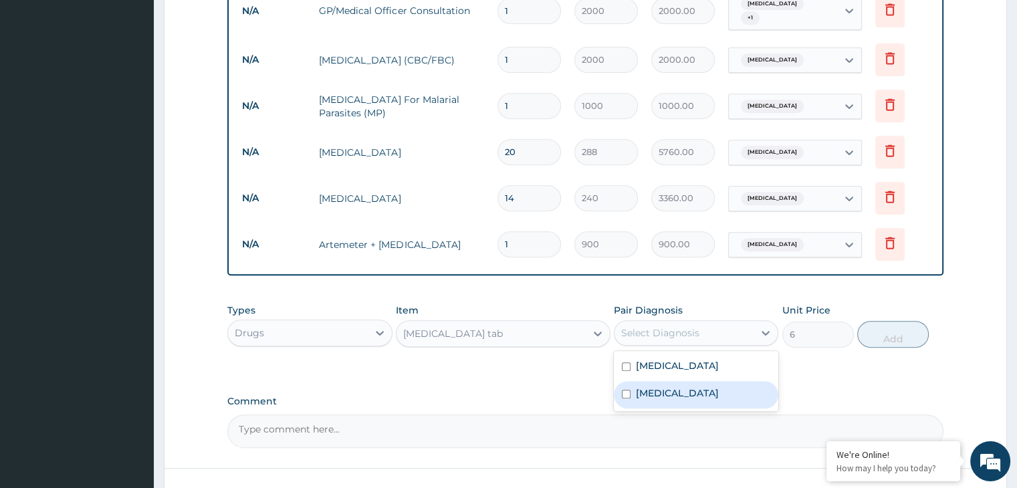
click at [651, 386] on label "Malaria" at bounding box center [677, 392] width 83 height 13
checkbox input "true"
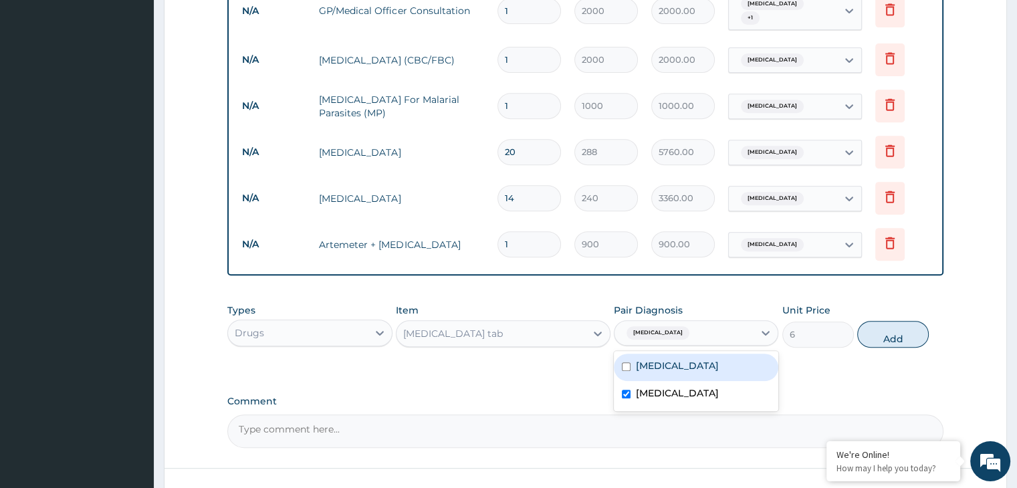
click at [651, 366] on div "Gastroenteritis" at bounding box center [696, 367] width 164 height 27
checkbox input "true"
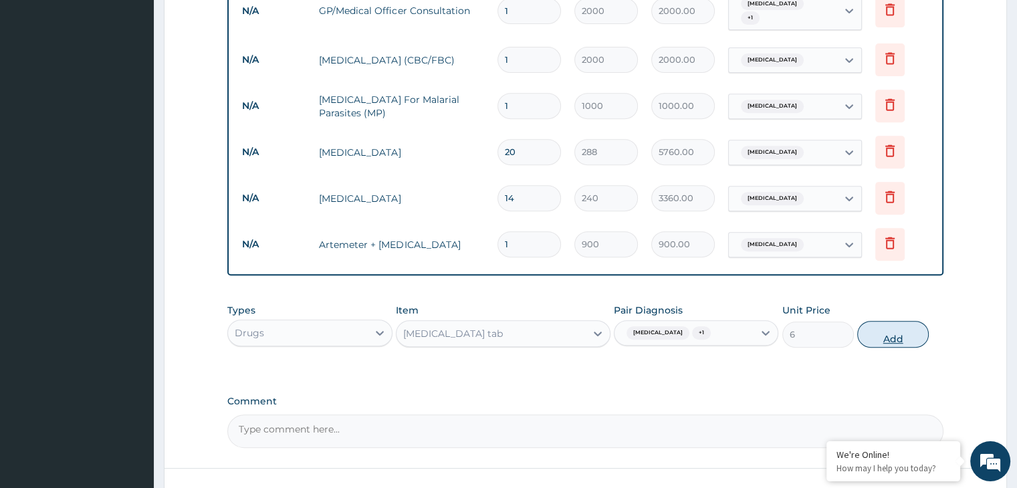
click at [900, 333] on button "Add" at bounding box center [893, 334] width 72 height 27
type input "0"
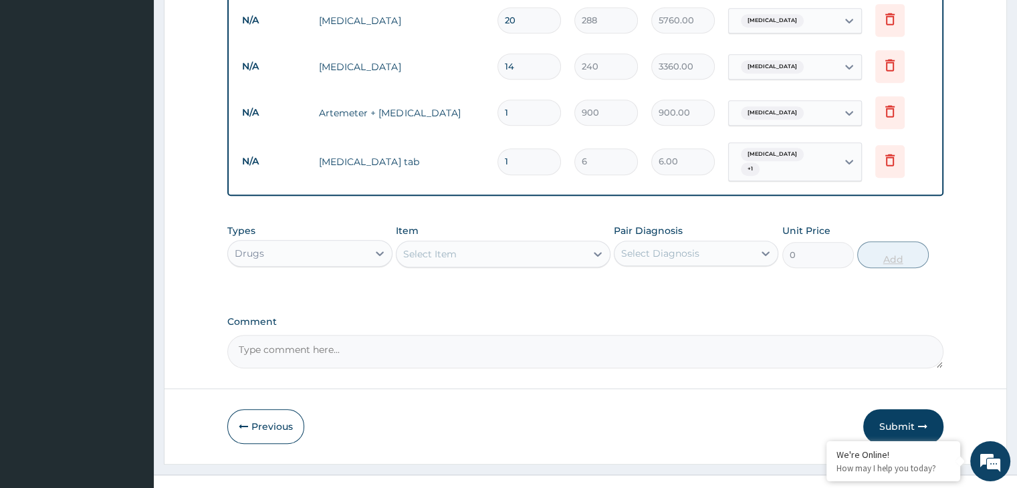
scroll to position [687, 0]
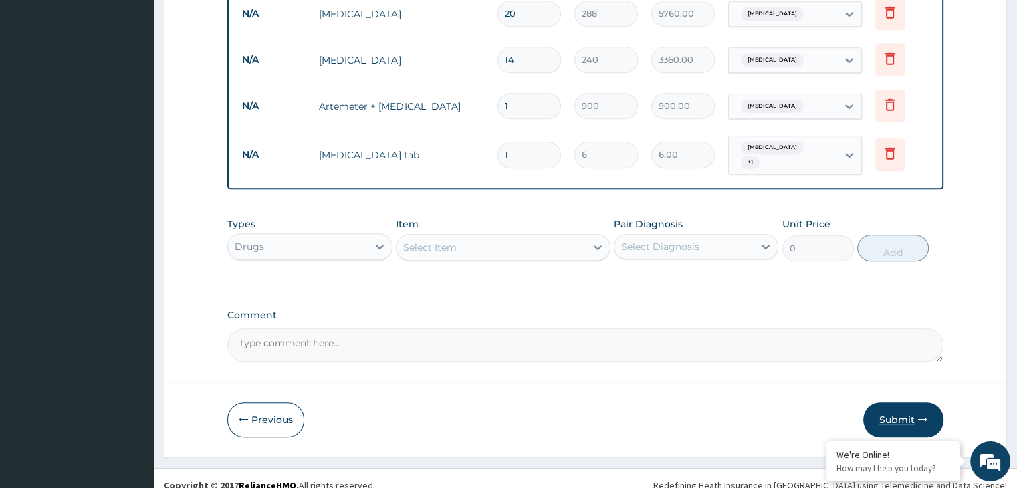
click at [903, 410] on button "Submit" at bounding box center [903, 419] width 80 height 35
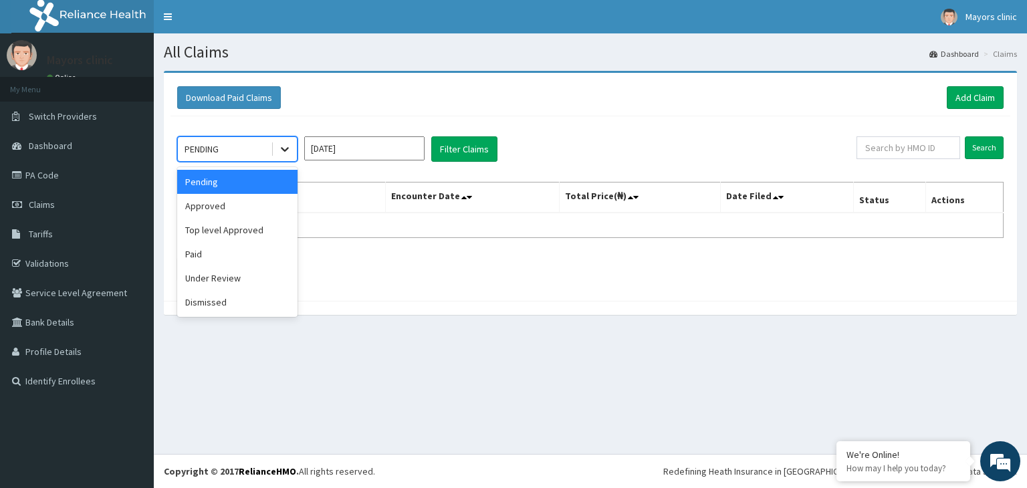
click at [283, 151] on icon at bounding box center [284, 148] width 13 height 13
click at [217, 205] on div "Approved" at bounding box center [237, 206] width 120 height 24
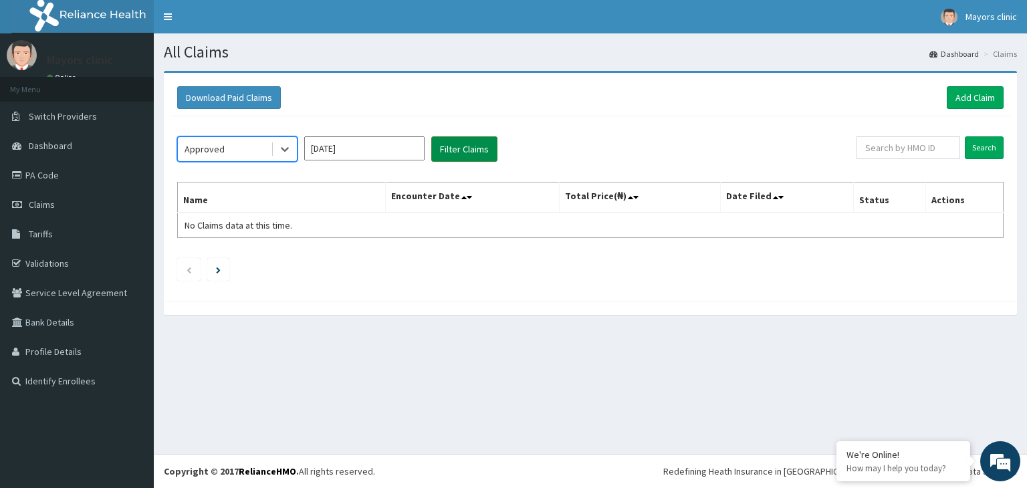
click at [455, 156] on button "Filter Claims" at bounding box center [464, 148] width 66 height 25
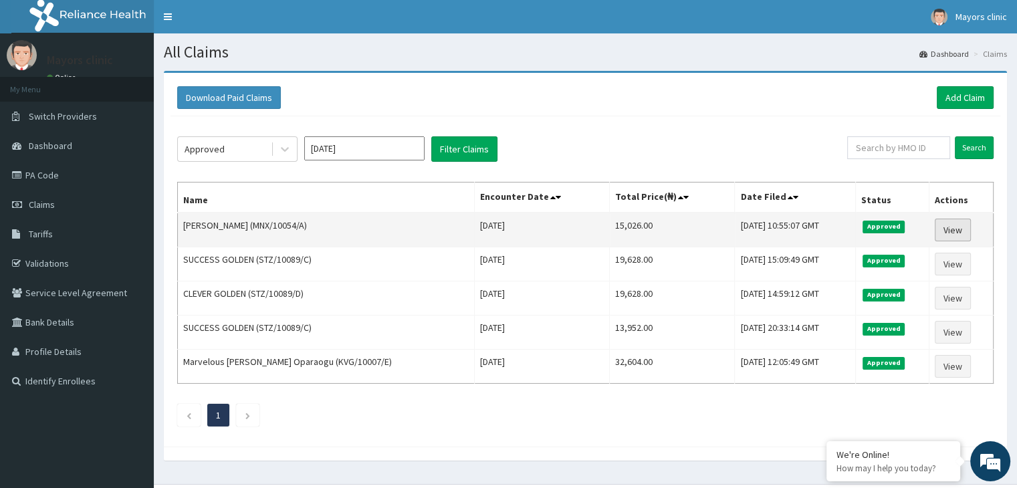
click at [955, 223] on link "View" at bounding box center [953, 230] width 36 height 23
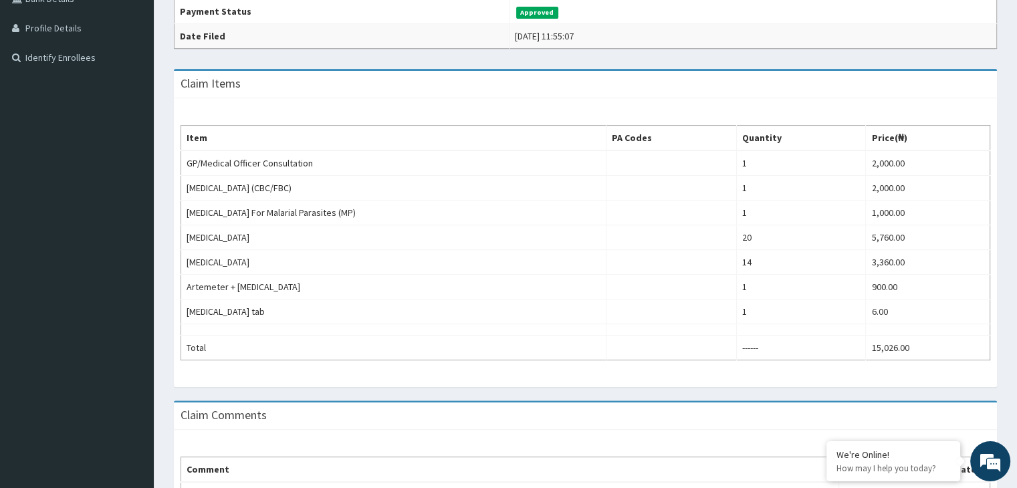
scroll to position [423, 0]
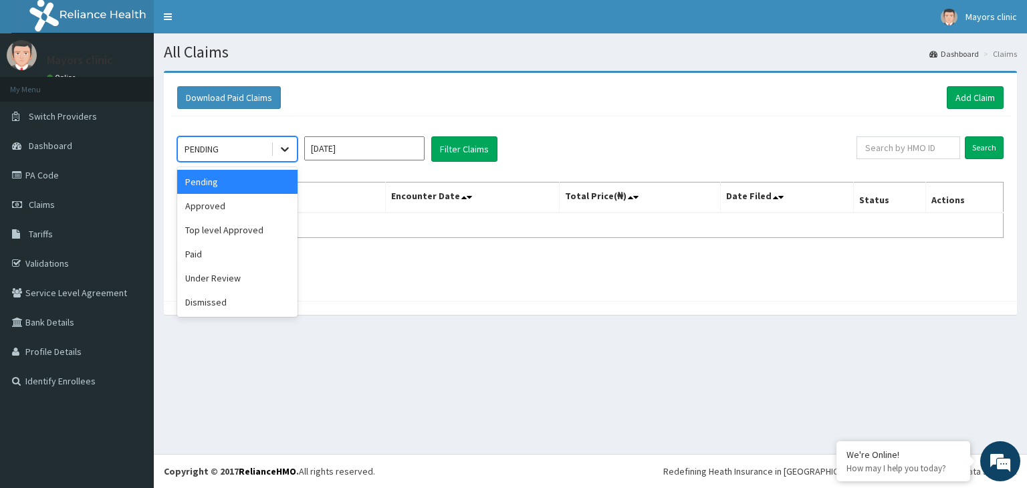
click at [283, 146] on icon at bounding box center [284, 148] width 13 height 13
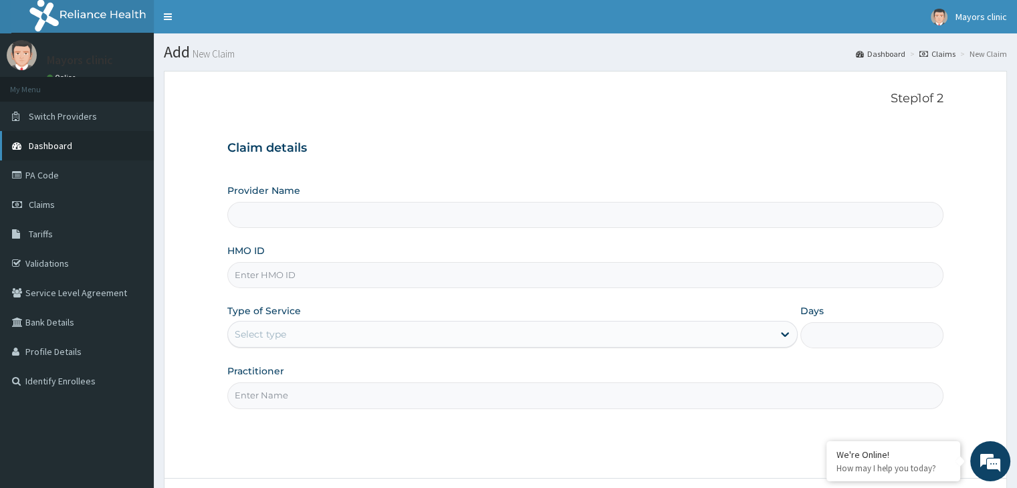
scroll to position [110, 0]
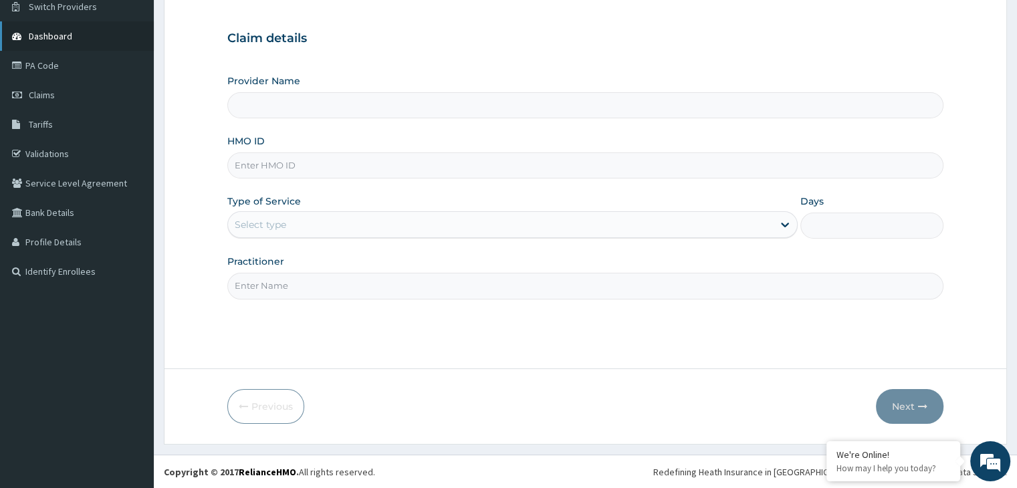
type input "Mayors Clinic"
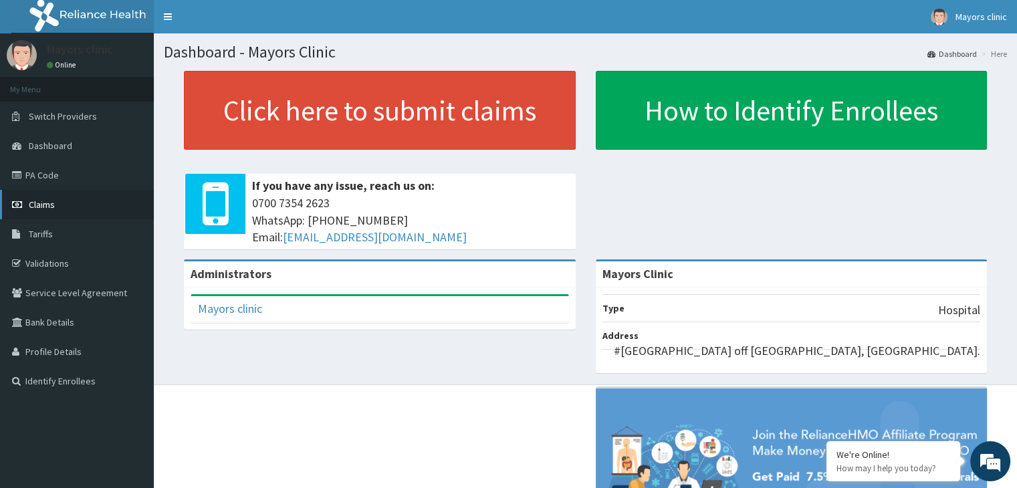
click at [51, 199] on span "Claims" at bounding box center [42, 205] width 26 height 12
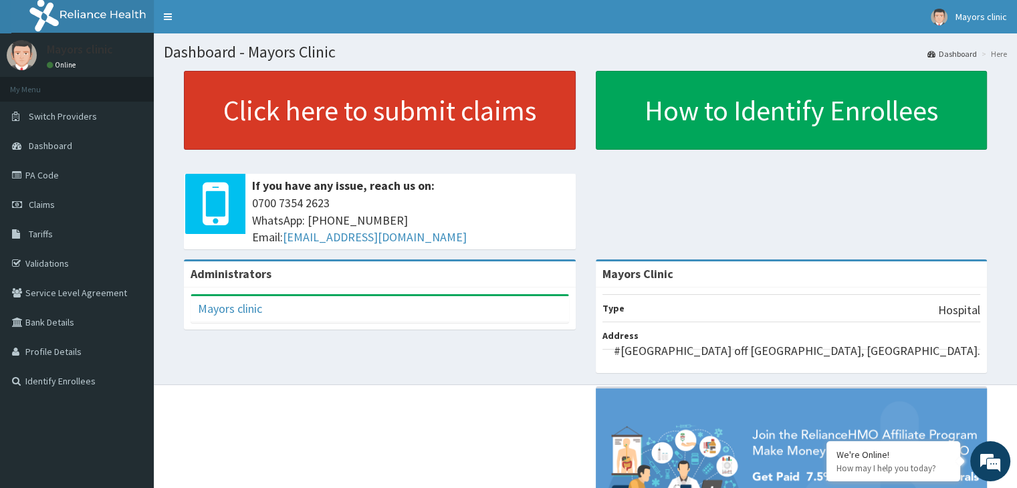
click at [370, 108] on link "Click here to submit claims" at bounding box center [380, 110] width 392 height 79
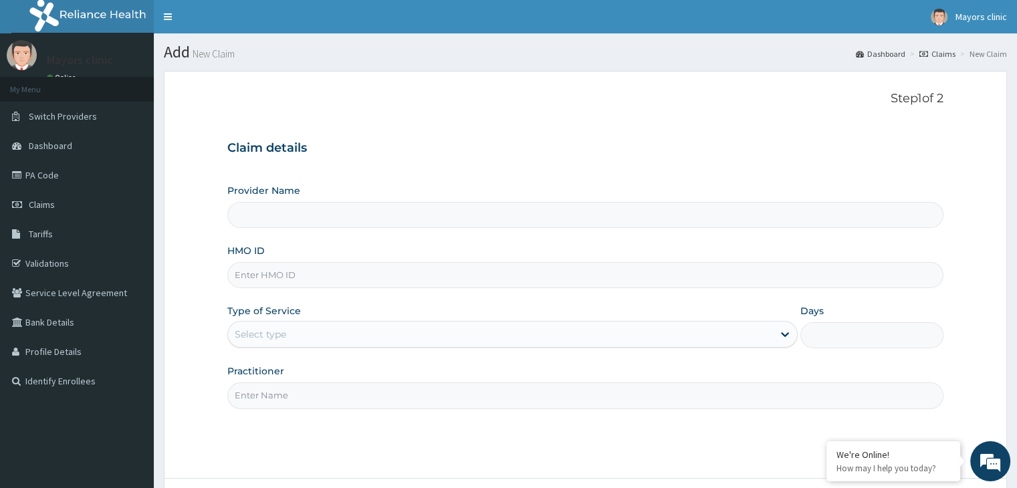
type input "Mayors Clinic"
